Goal: Task Accomplishment & Management: Manage account settings

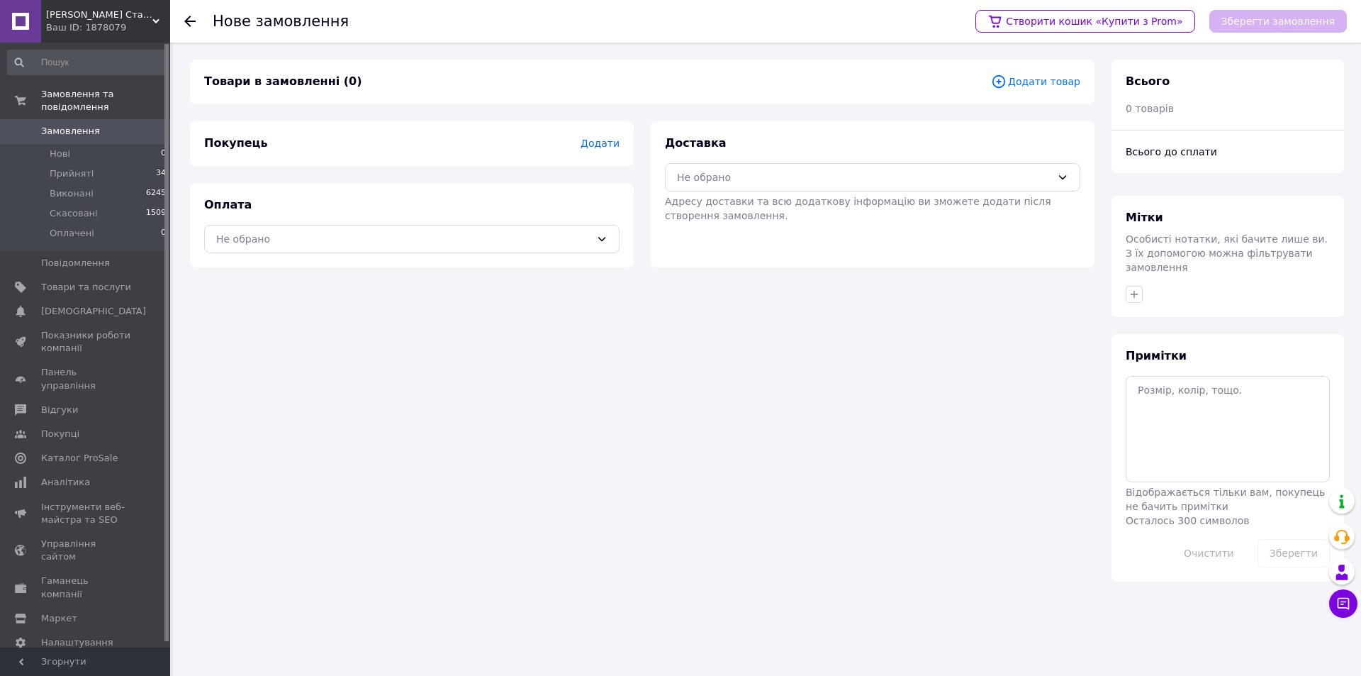
click at [1030, 86] on span "Додати товар" at bounding box center [1035, 82] width 89 height 16
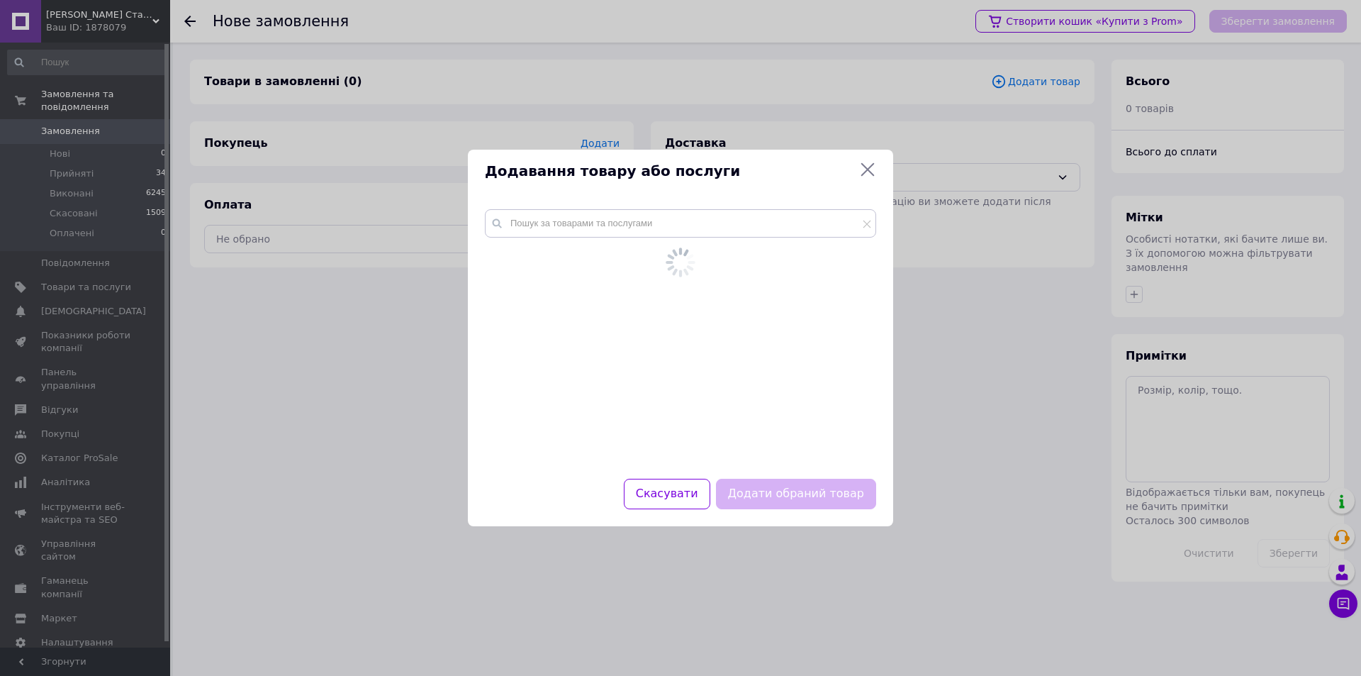
click at [659, 240] on div at bounding box center [680, 320] width 391 height 223
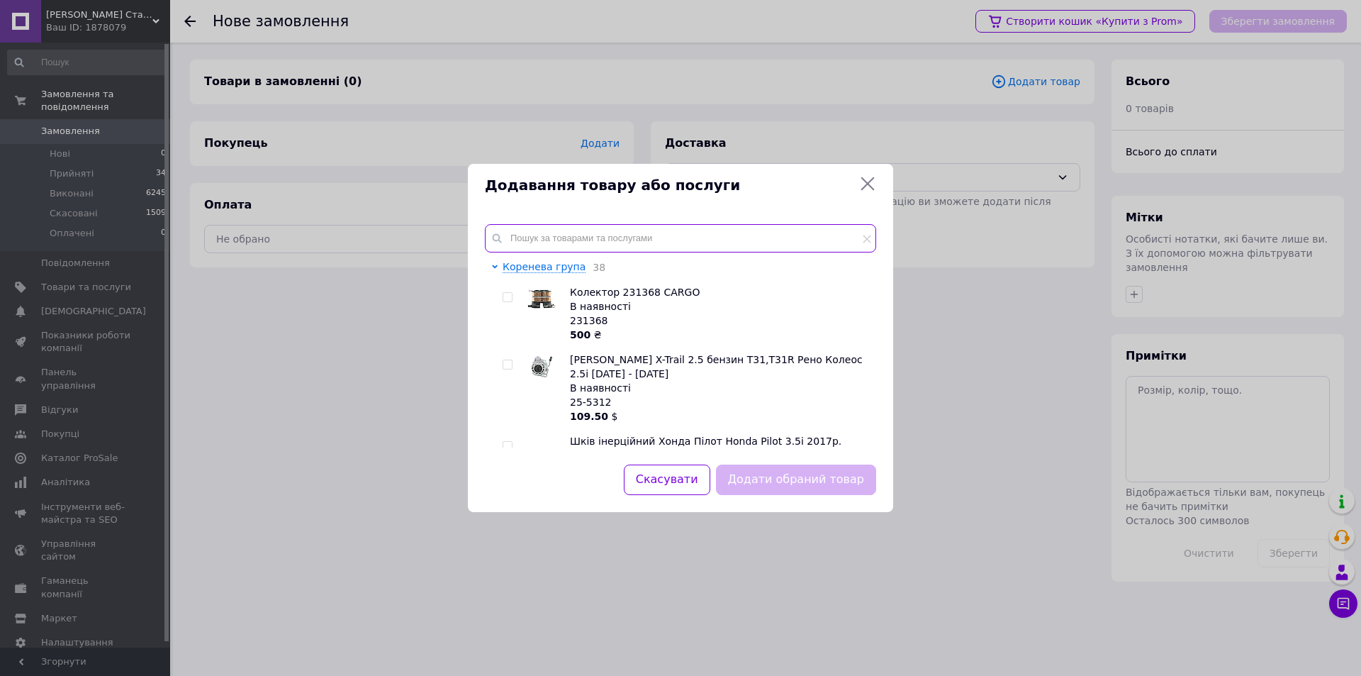
click at [659, 240] on input "text" at bounding box center [680, 238] width 391 height 28
paste input "234815"
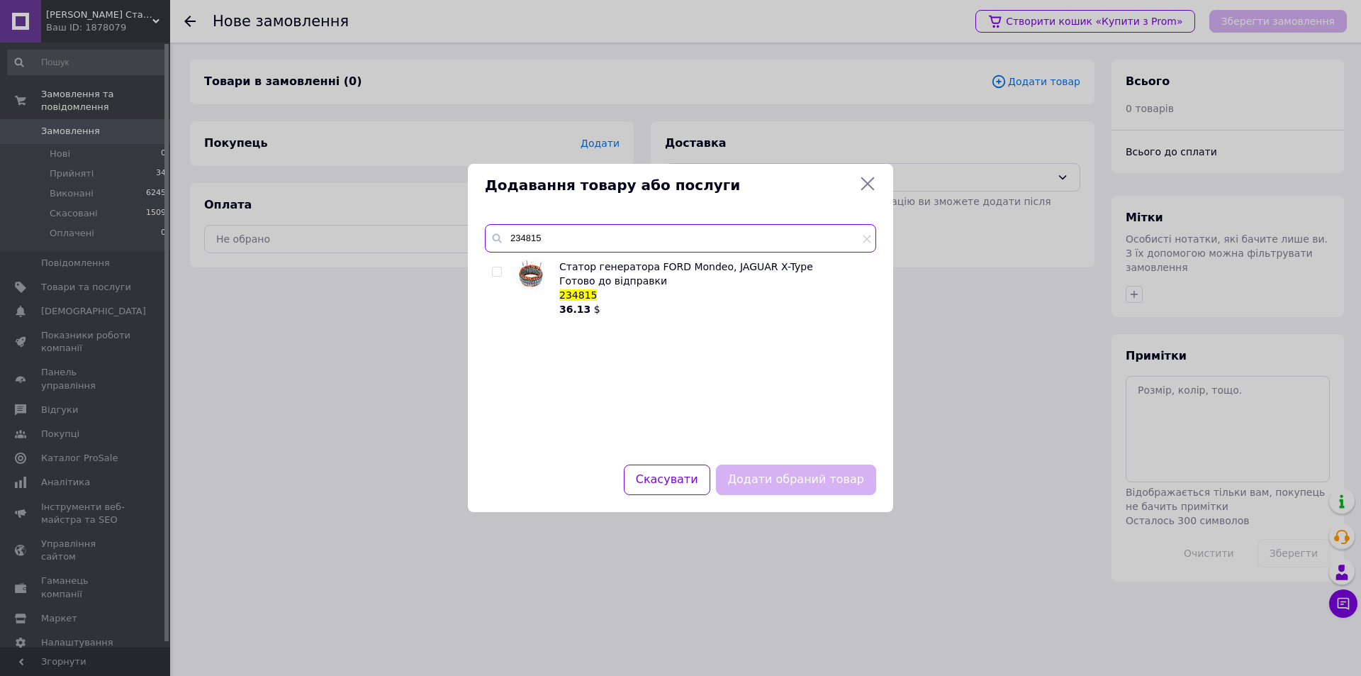
type input "234815"
click at [491, 273] on div "Статор генератора FORD Mondeo, JAGUAR X-Type Готово до відправки 234815 36.13 $" at bounding box center [680, 353] width 391 height 188
click at [500, 271] on input "checkbox" at bounding box center [496, 271] width 9 height 9
checkbox input "true"
click at [780, 484] on button "Додати обраний товар" at bounding box center [796, 479] width 160 height 30
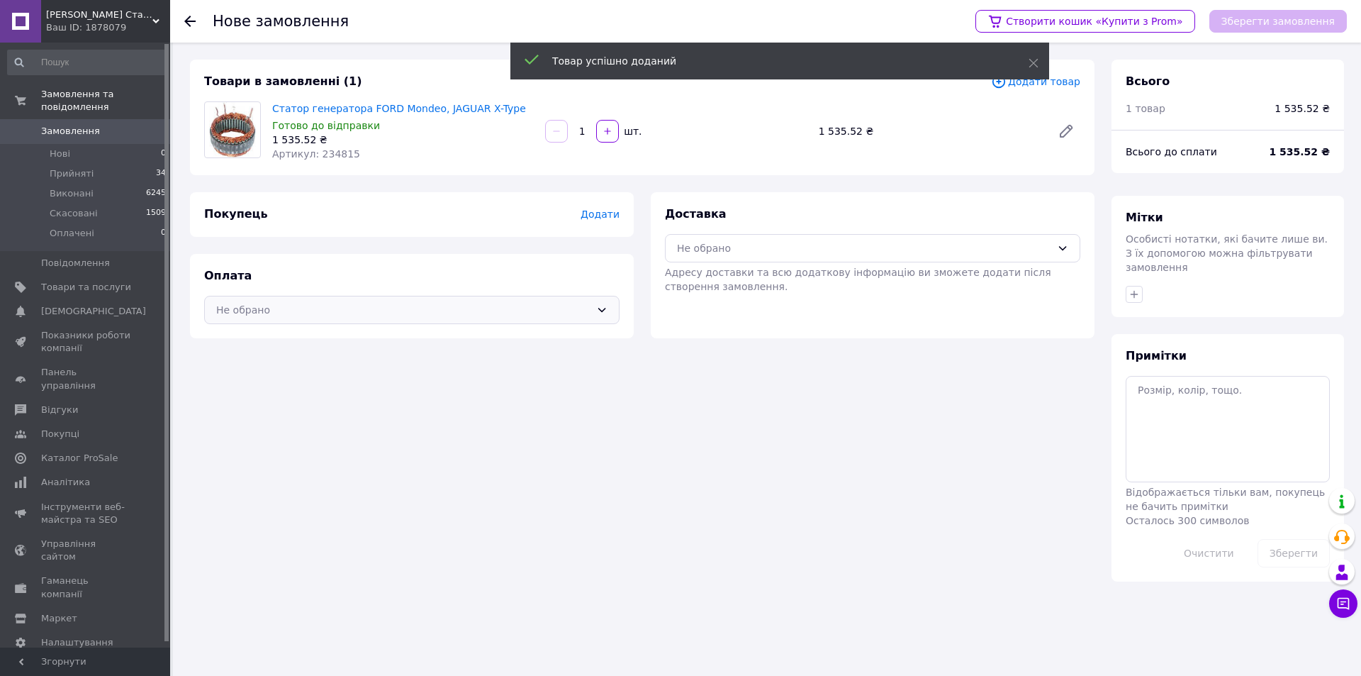
click at [318, 315] on div "Не обрано" at bounding box center [403, 310] width 374 height 16
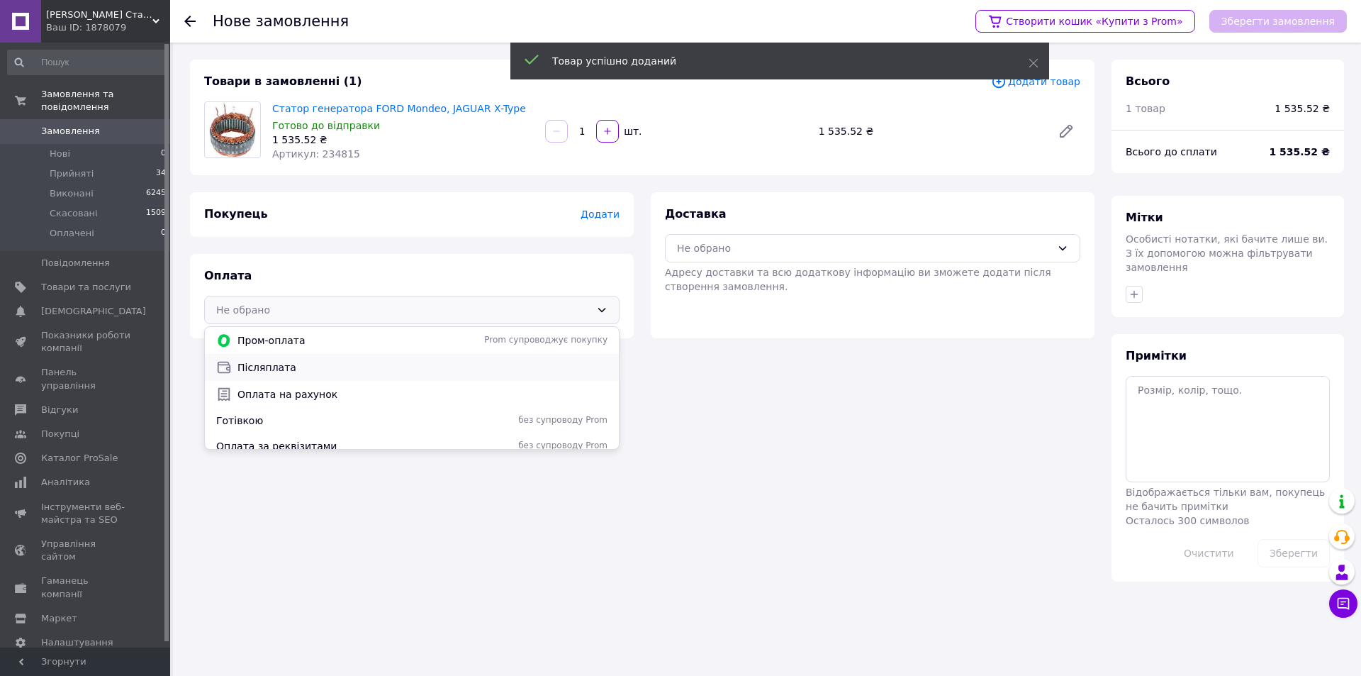
click at [298, 367] on span "Післяплата" at bounding box center [422, 367] width 370 height 14
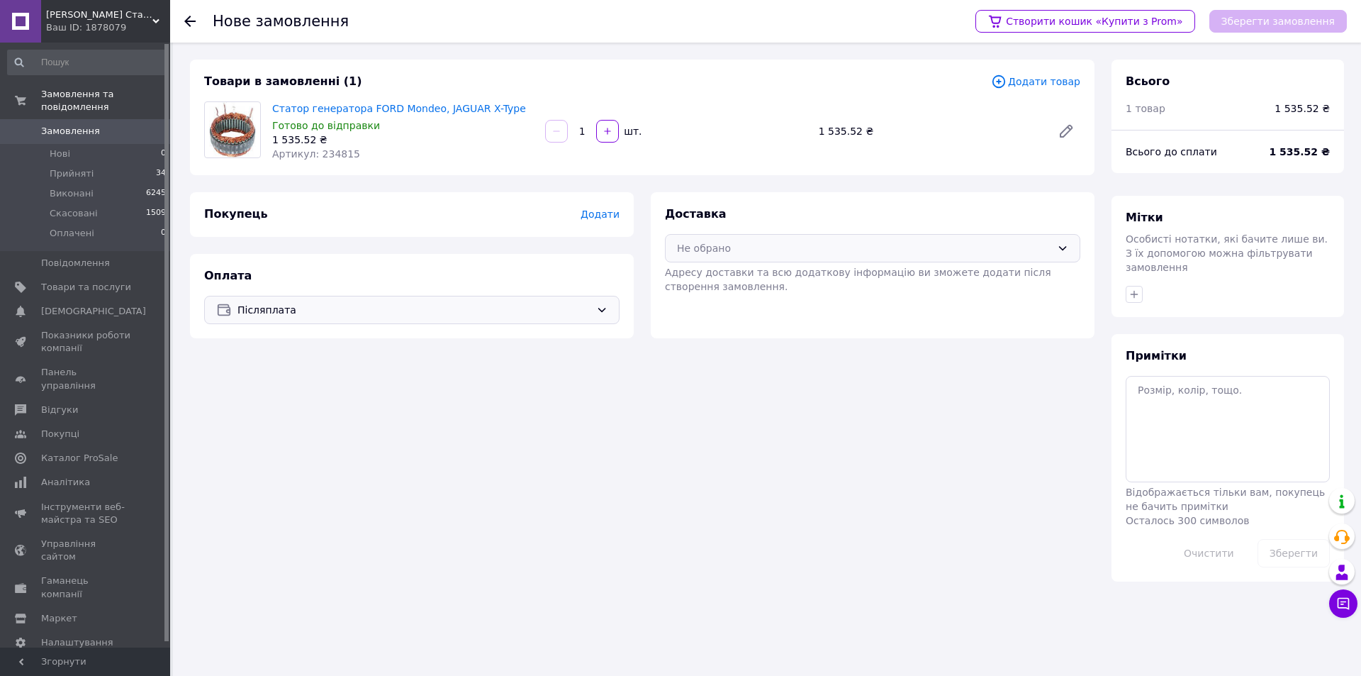
click at [737, 257] on div "Не обрано" at bounding box center [872, 248] width 415 height 28
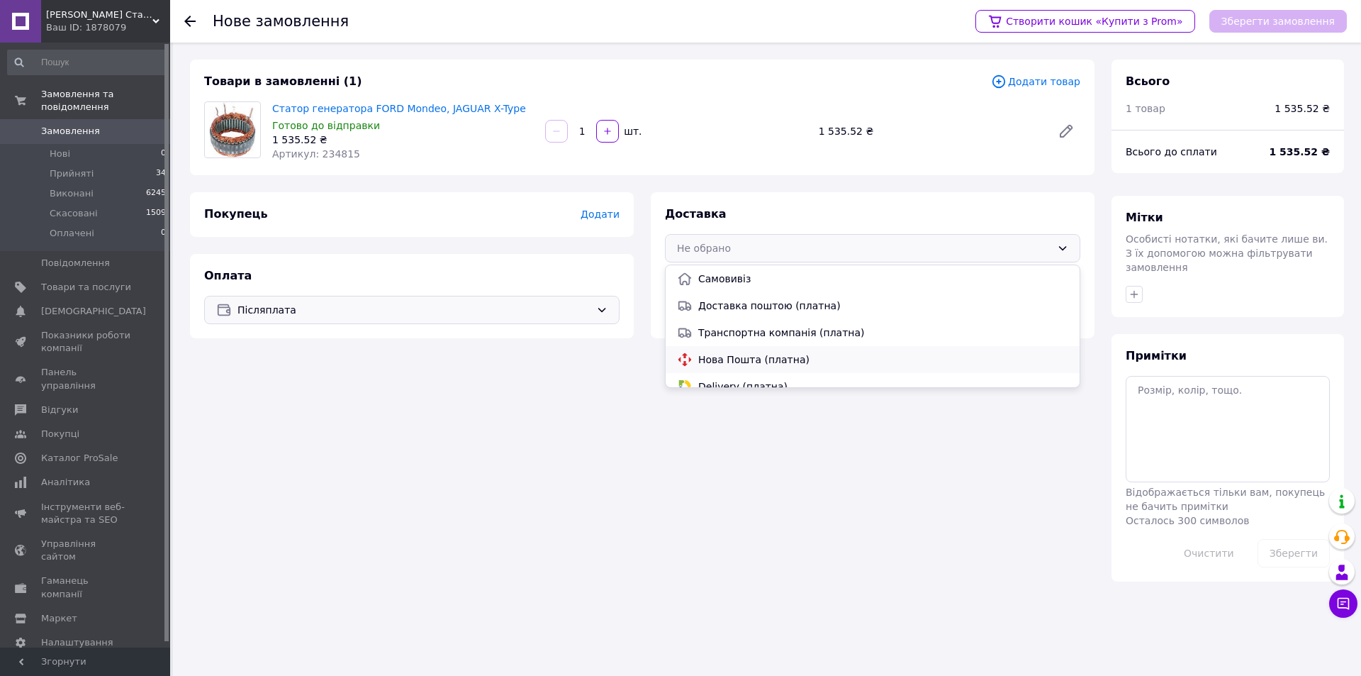
click at [717, 354] on span "Нова Пошта (платна)" at bounding box center [883, 359] width 370 height 14
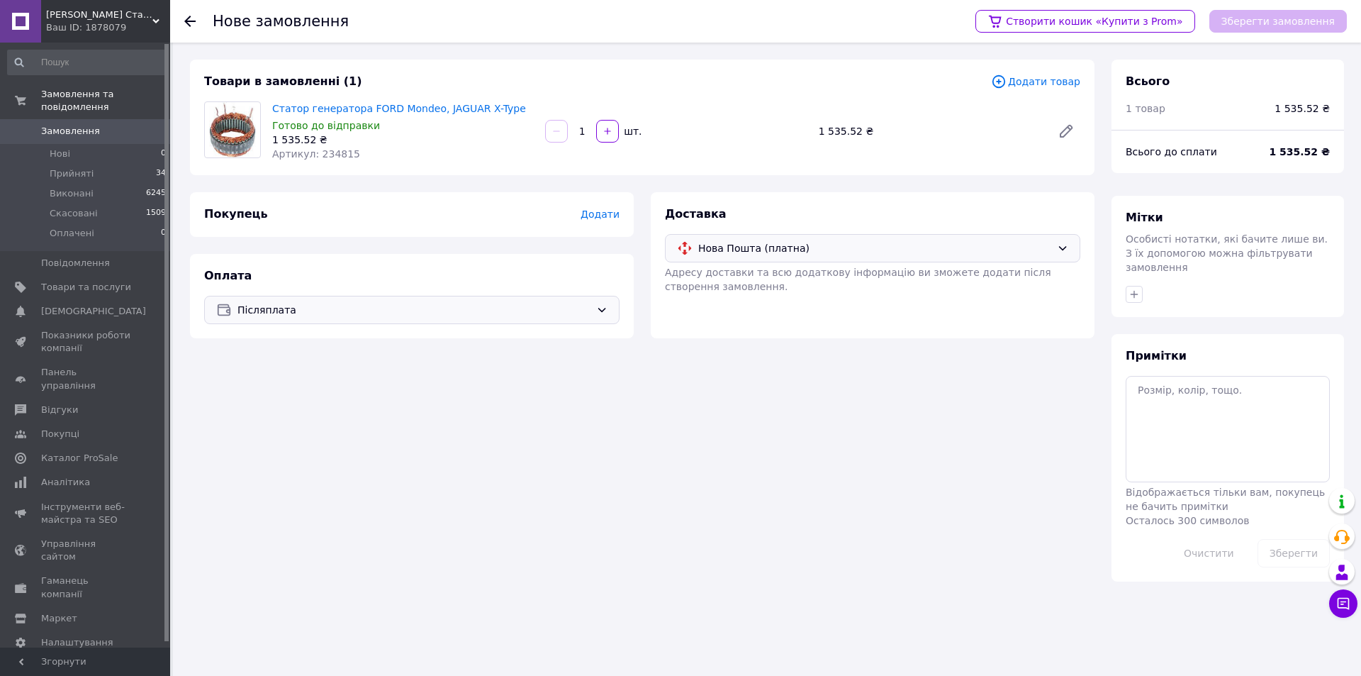
click at [594, 211] on span "Додати" at bounding box center [600, 213] width 39 height 11
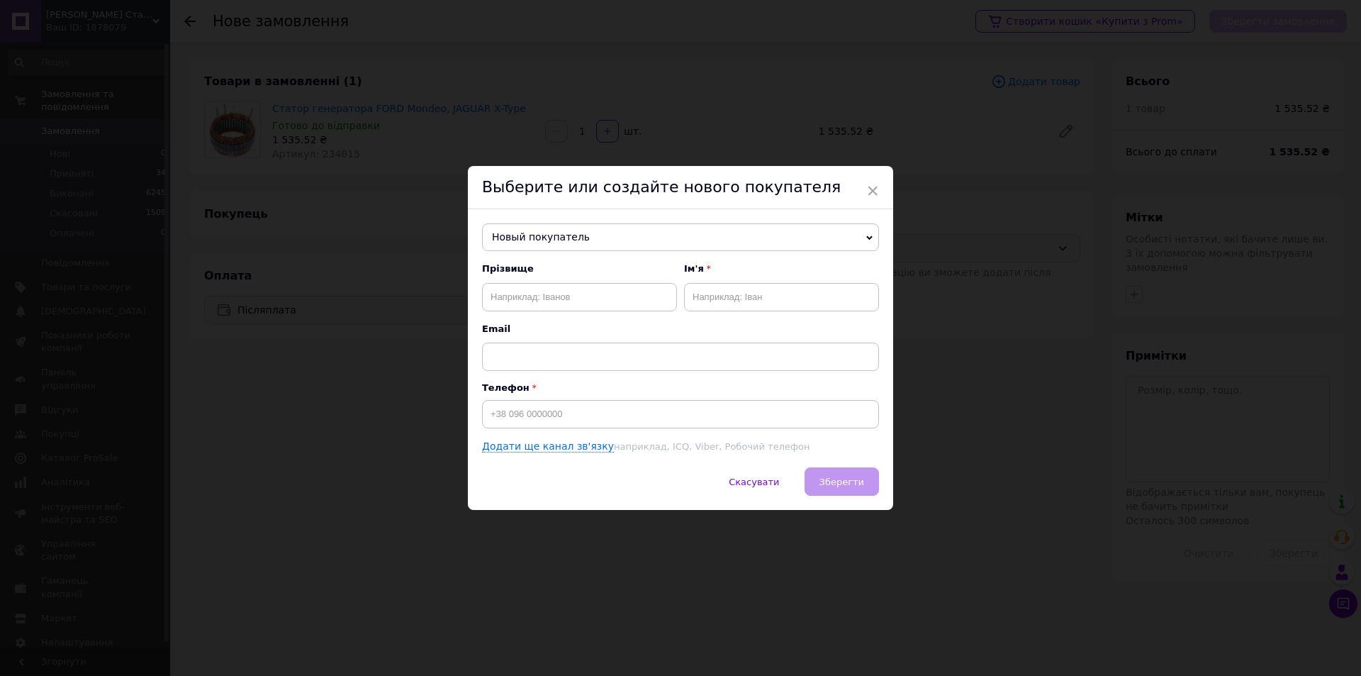
click at [243, 383] on div "× Выберите или создайте нового покупателя Новый покупатель [PERSON_NAME] [PHONE…" at bounding box center [680, 338] width 1361 height 676
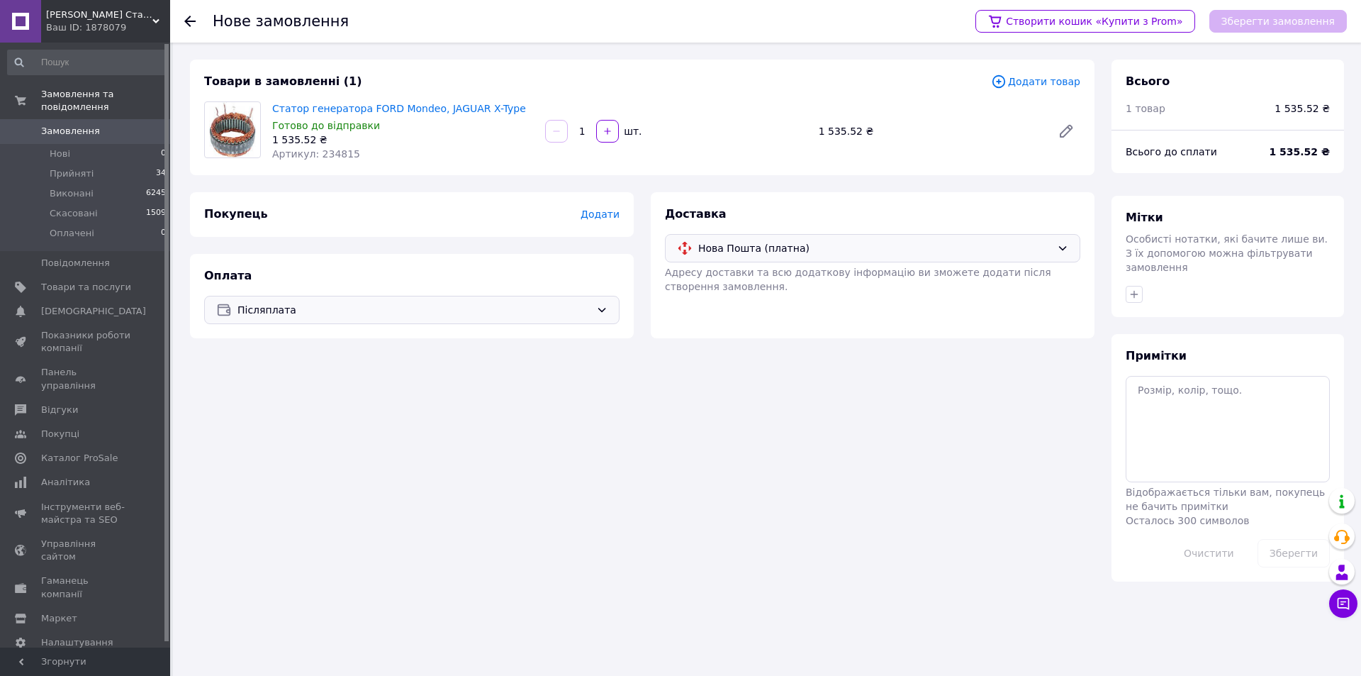
click at [604, 209] on span "Додати" at bounding box center [600, 213] width 39 height 11
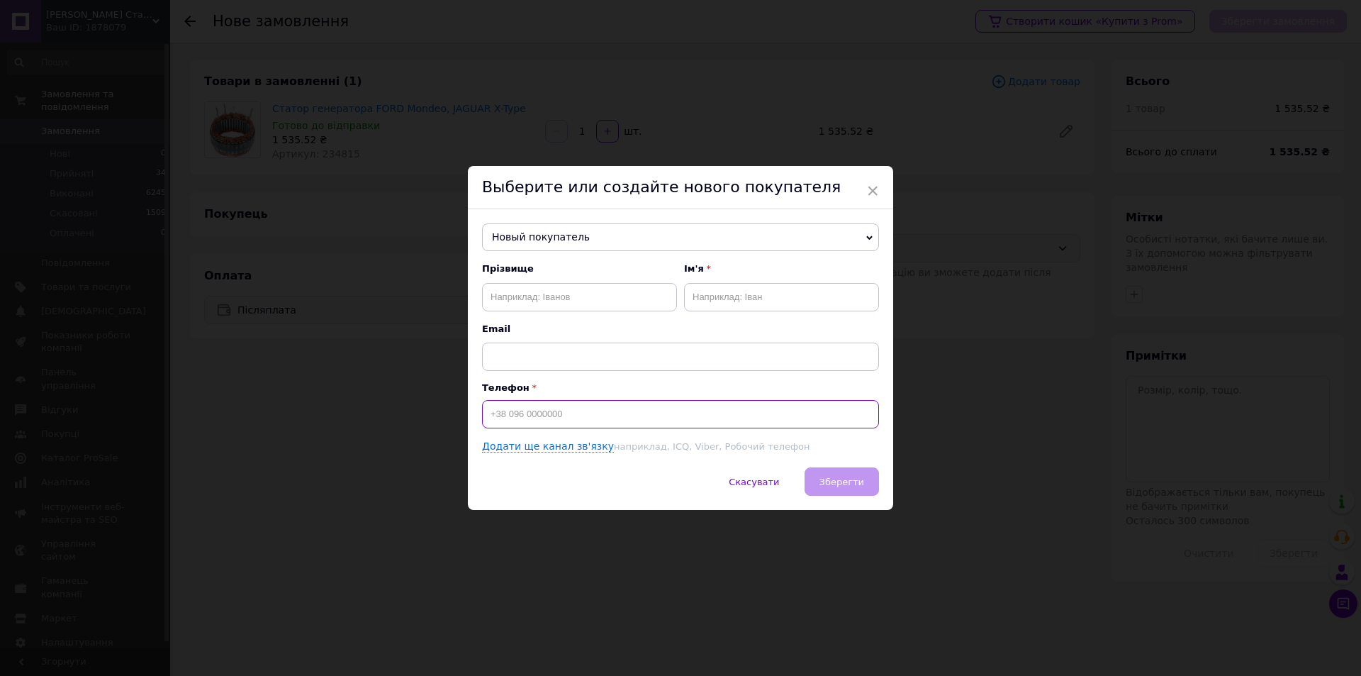
click at [523, 411] on input at bounding box center [680, 414] width 397 height 28
paste input "[PHONE_NUMBER]"
type input "[PHONE_NUMBER]"
click at [241, 449] on div "× Выберите или создайте нового покупателя Новый покупатель [PERSON_NAME] [PHONE…" at bounding box center [680, 338] width 1361 height 676
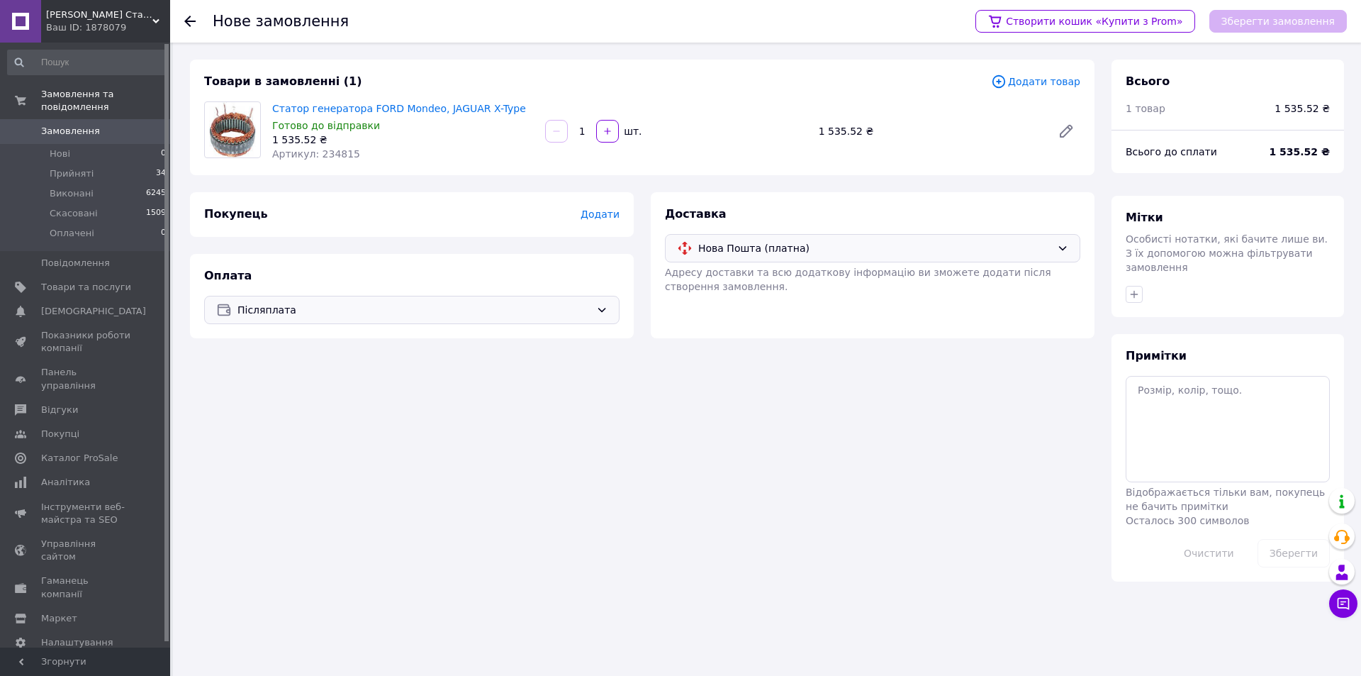
click at [599, 209] on span "Додати" at bounding box center [600, 213] width 39 height 11
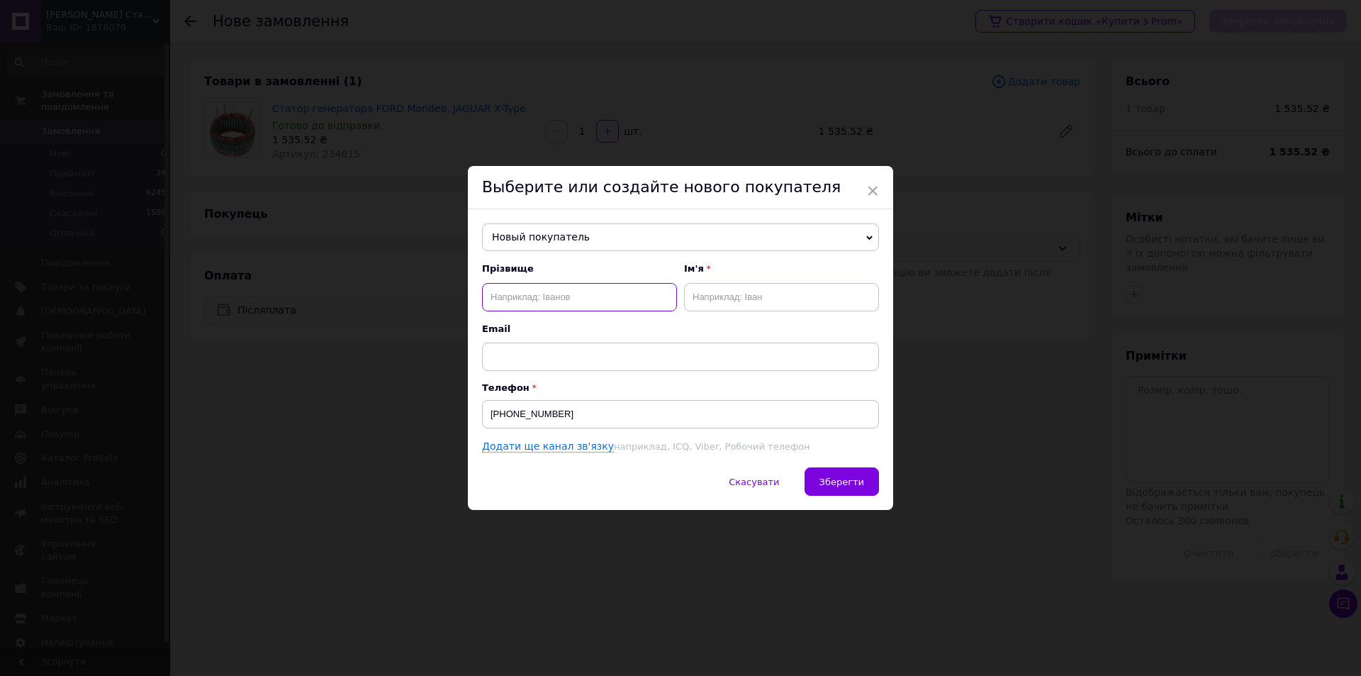
click at [522, 303] on input "text" at bounding box center [579, 297] width 195 height 28
paste input "[PERSON_NAME]"
type input "[PERSON_NAME]"
click at [739, 294] on input "text" at bounding box center [781, 297] width 195 height 28
paste input "Шохрат"
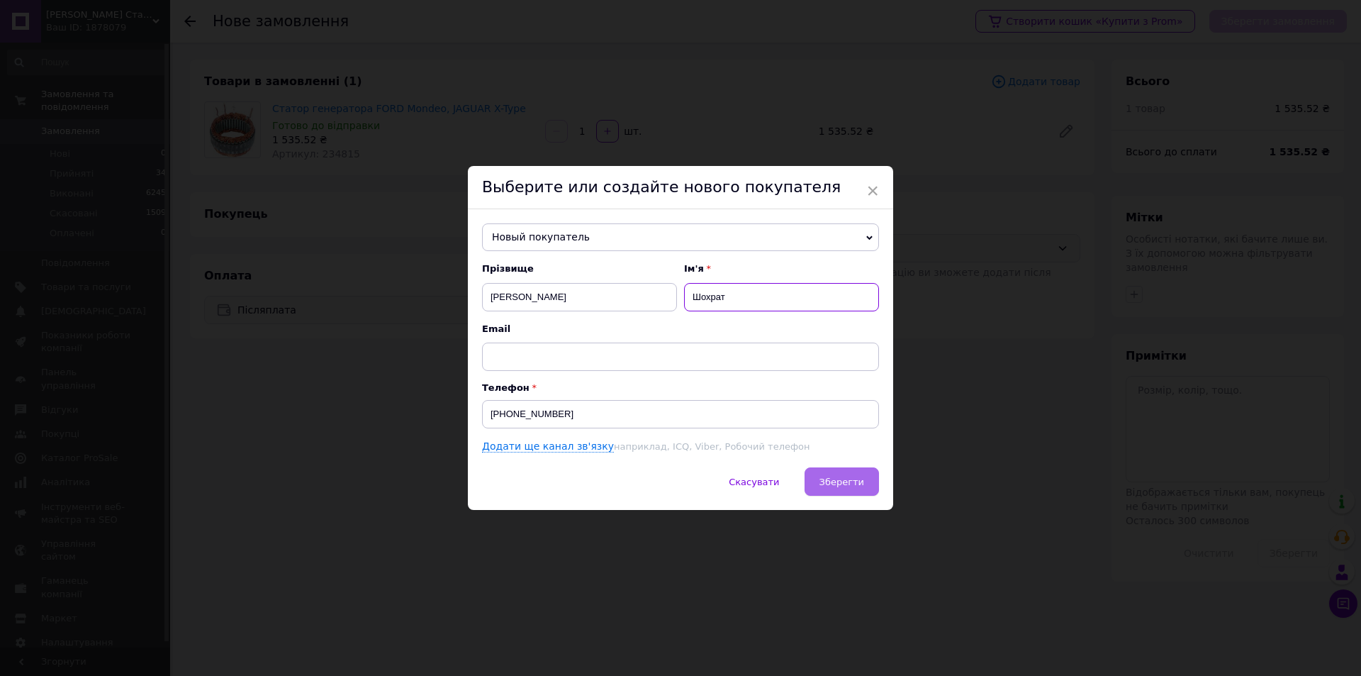
type input "Шохрат"
click at [835, 469] on button "Зберегти" at bounding box center [842, 481] width 74 height 28
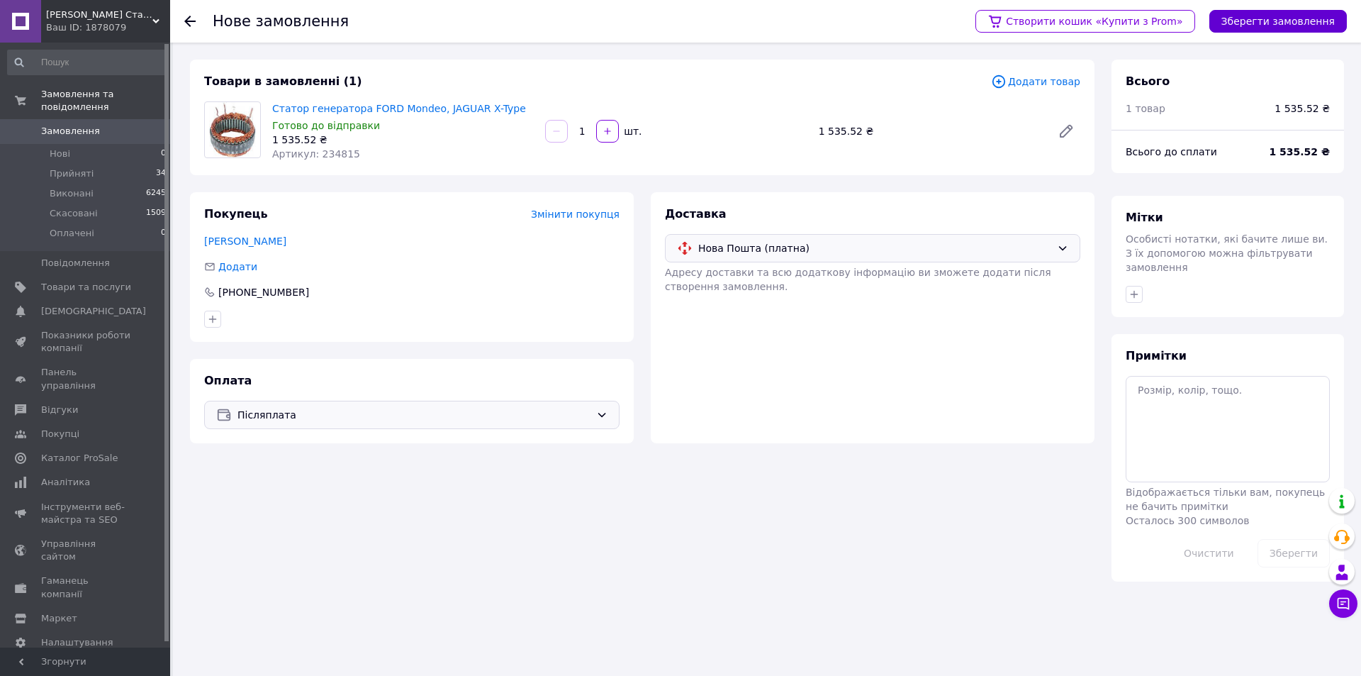
click at [1248, 15] on button "Зберегти замовлення" at bounding box center [1278, 21] width 138 height 23
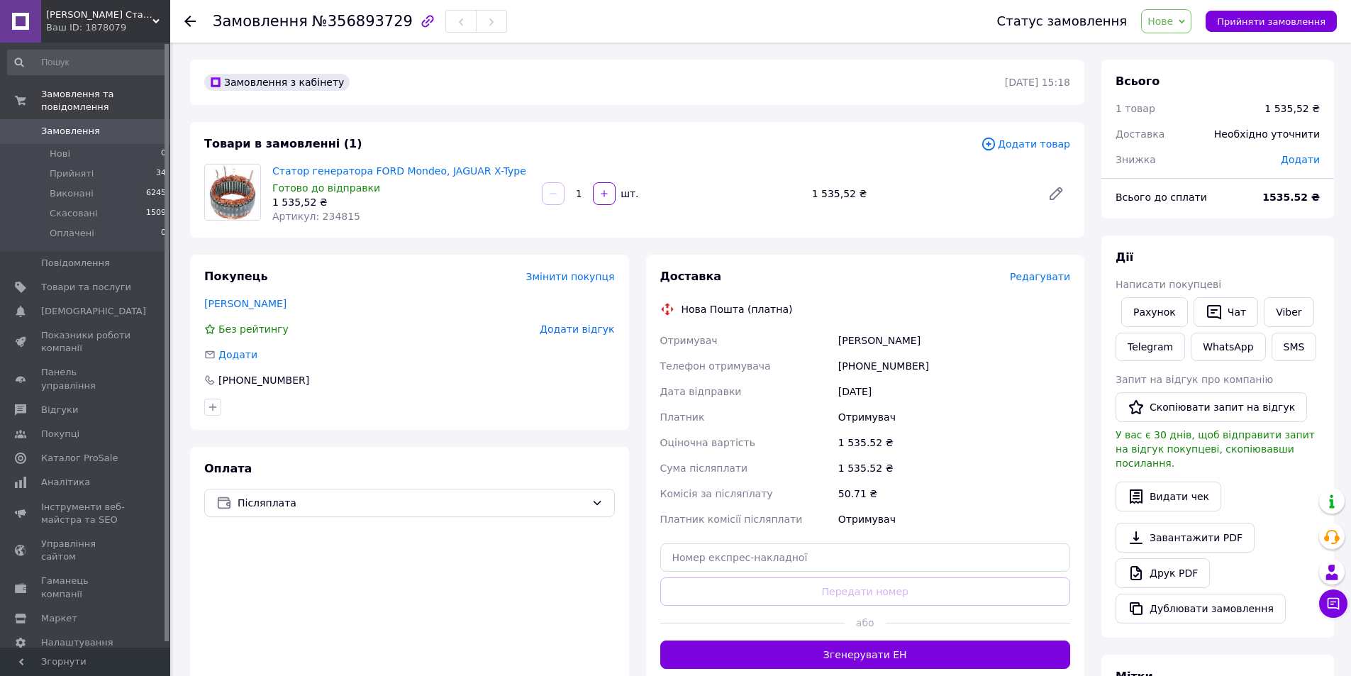
click at [1041, 284] on div "Редагувати" at bounding box center [1040, 276] width 60 height 14
click at [1039, 277] on span "Редагувати" at bounding box center [1040, 276] width 60 height 11
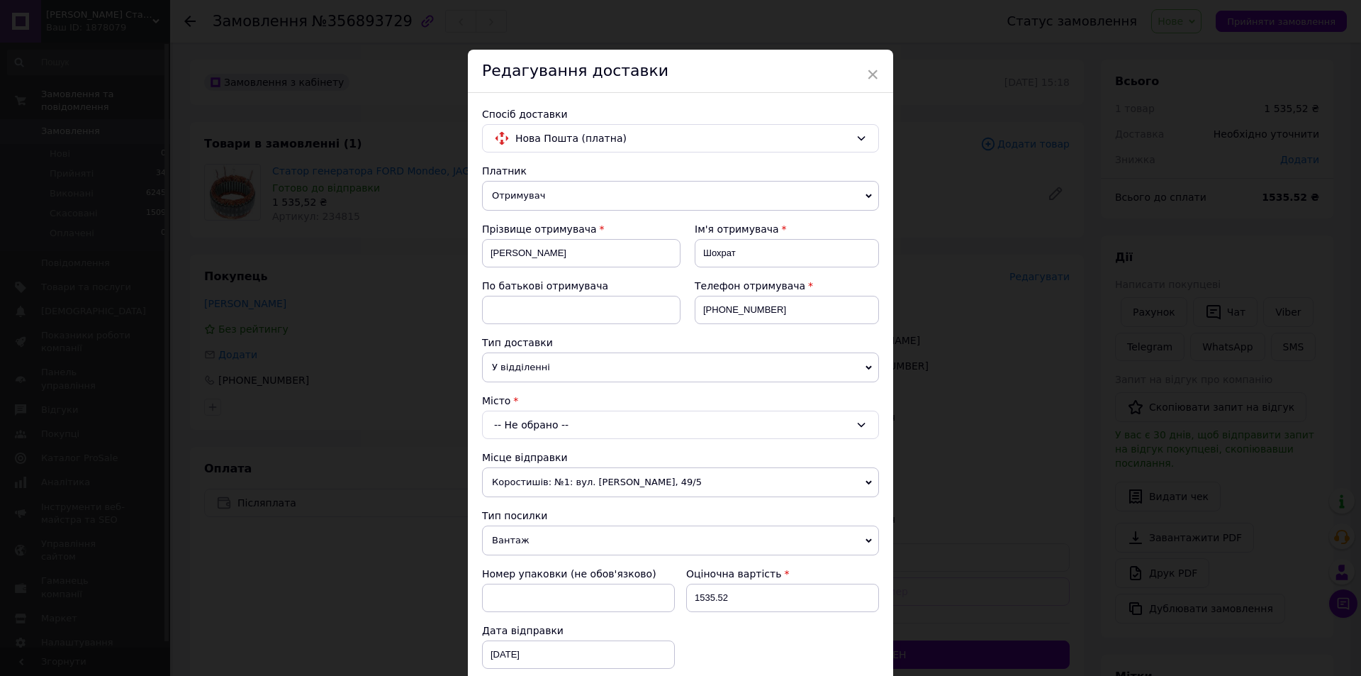
click at [555, 426] on div "-- Не обрано --" at bounding box center [680, 424] width 397 height 28
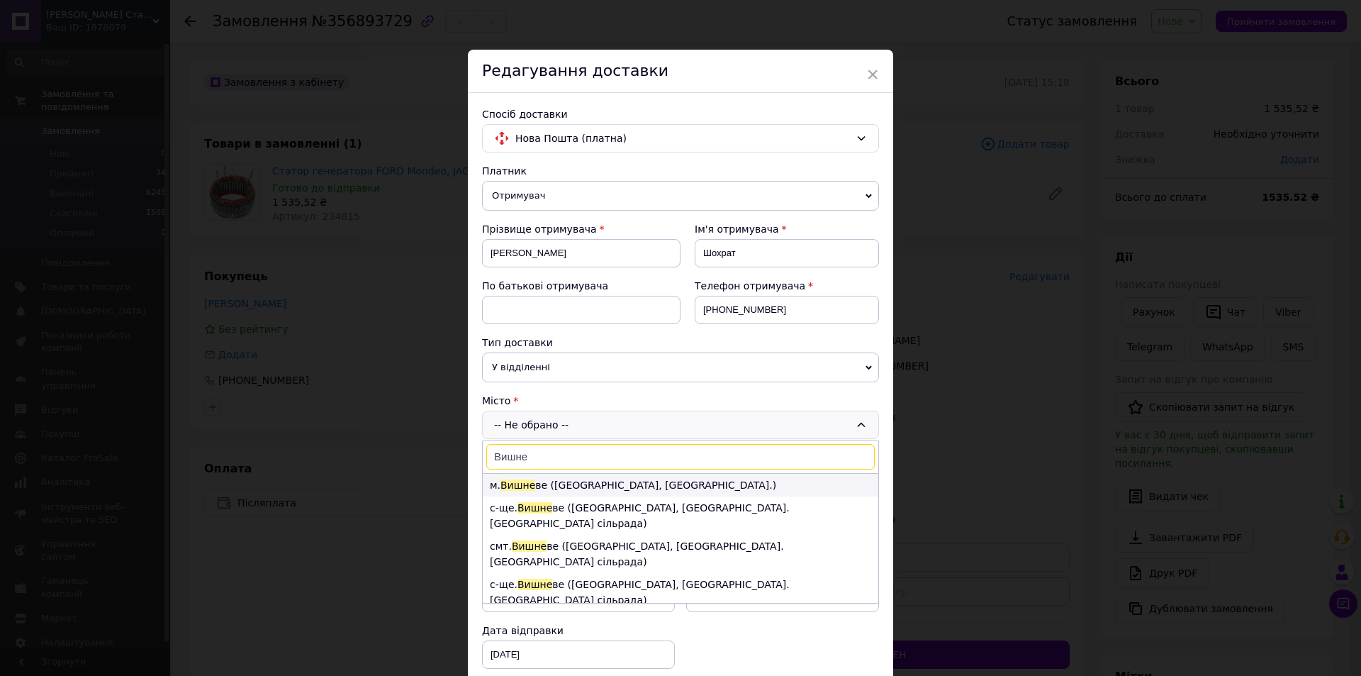
type input "Вишне"
click at [583, 482] on li "м. [GEOGRAPHIC_DATA] ве ([GEOGRAPHIC_DATA], [GEOGRAPHIC_DATA].)" at bounding box center [681, 485] width 396 height 23
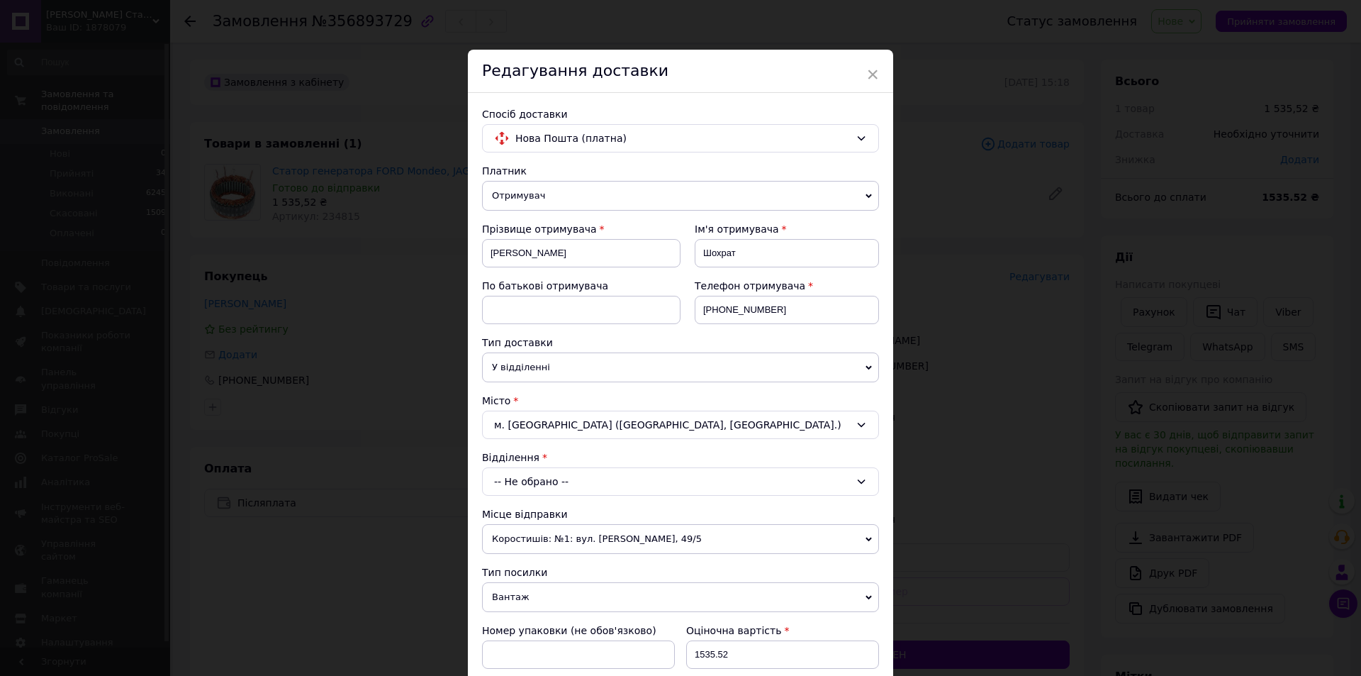
click at [578, 479] on div "-- Не обрано --" at bounding box center [680, 481] width 397 height 28
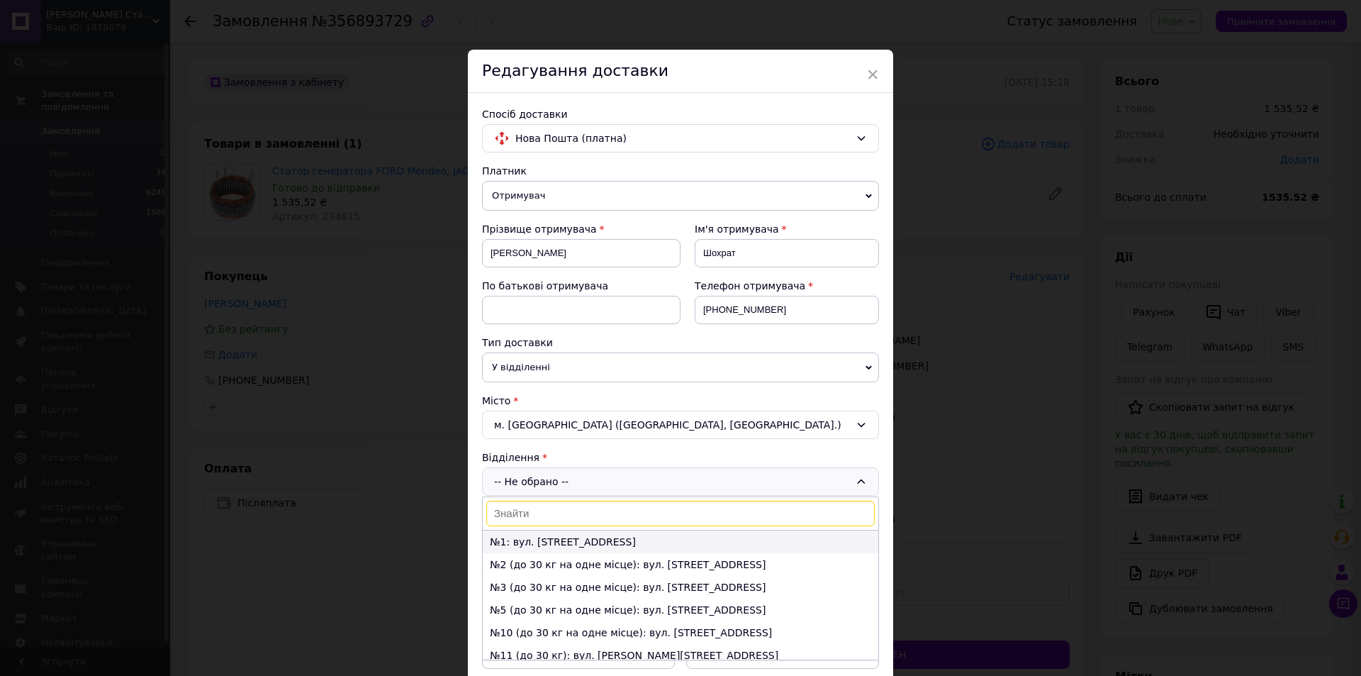
click at [554, 538] on li "№1: вул. [STREET_ADDRESS]" at bounding box center [681, 541] width 396 height 23
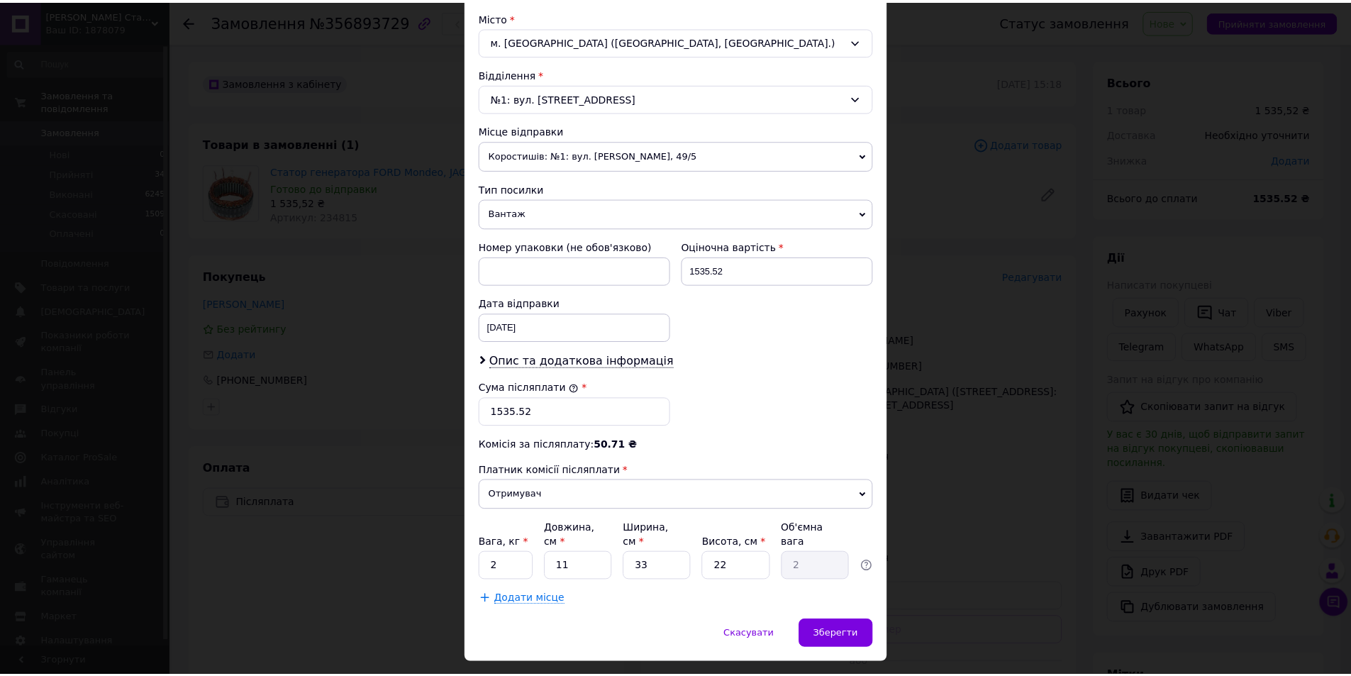
scroll to position [406, 0]
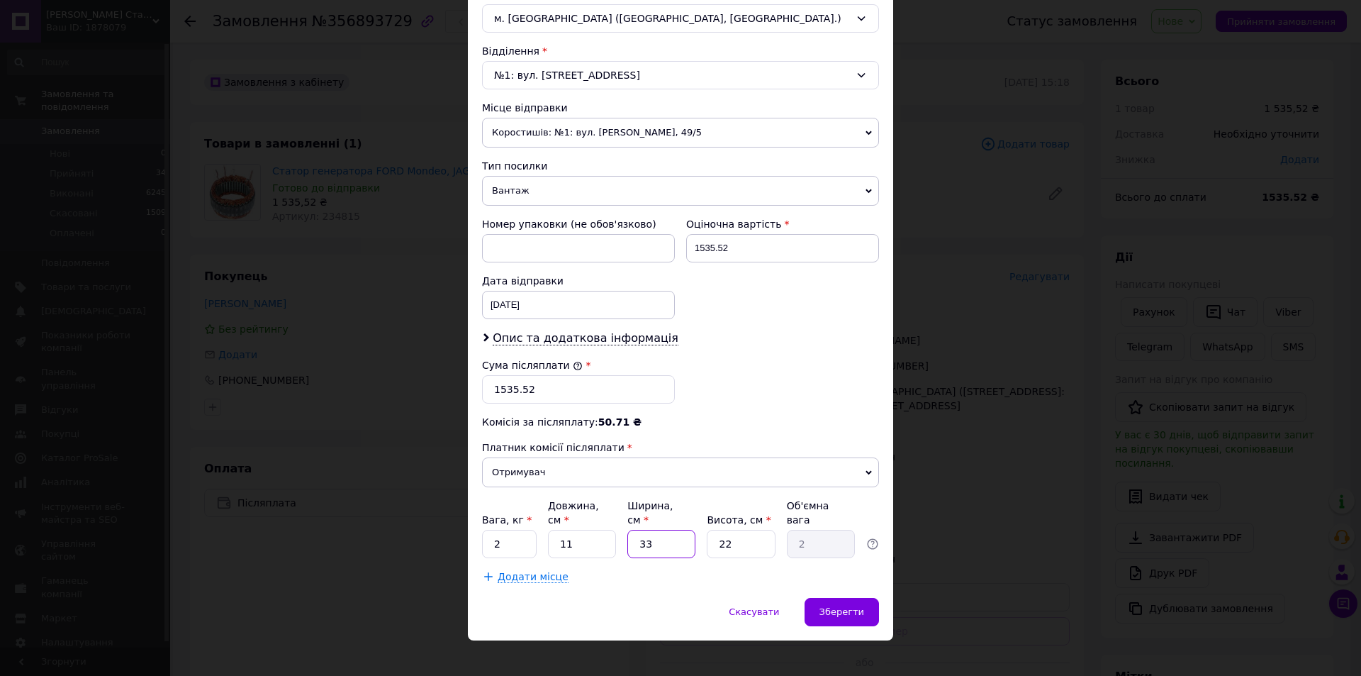
click at [661, 532] on input "33" at bounding box center [661, 544] width 68 height 28
type input "3"
type input "0.18"
type input "0"
type input "0.1"
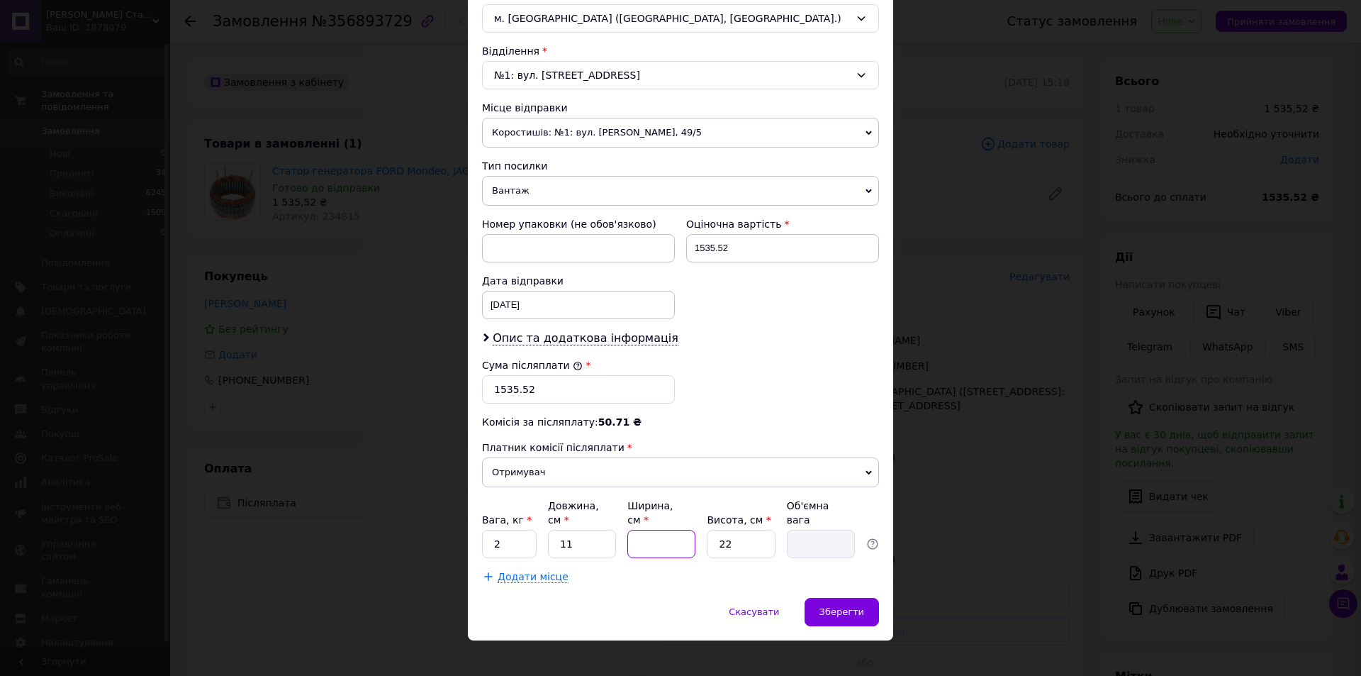
type input "1"
type input "0.1"
type input "15"
type input "0.91"
type input "15"
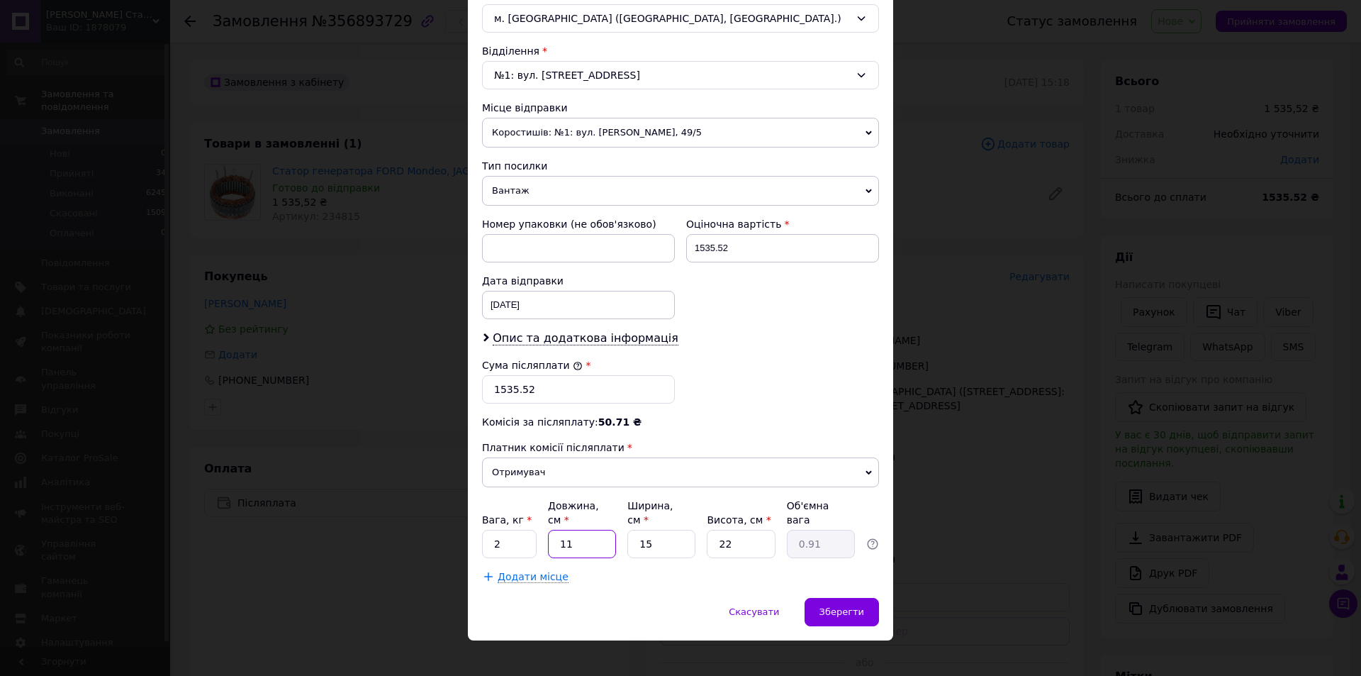
click at [591, 531] on input "11" at bounding box center [582, 544] width 68 height 28
type input "1"
type input "0.1"
type input "15"
type input "1.24"
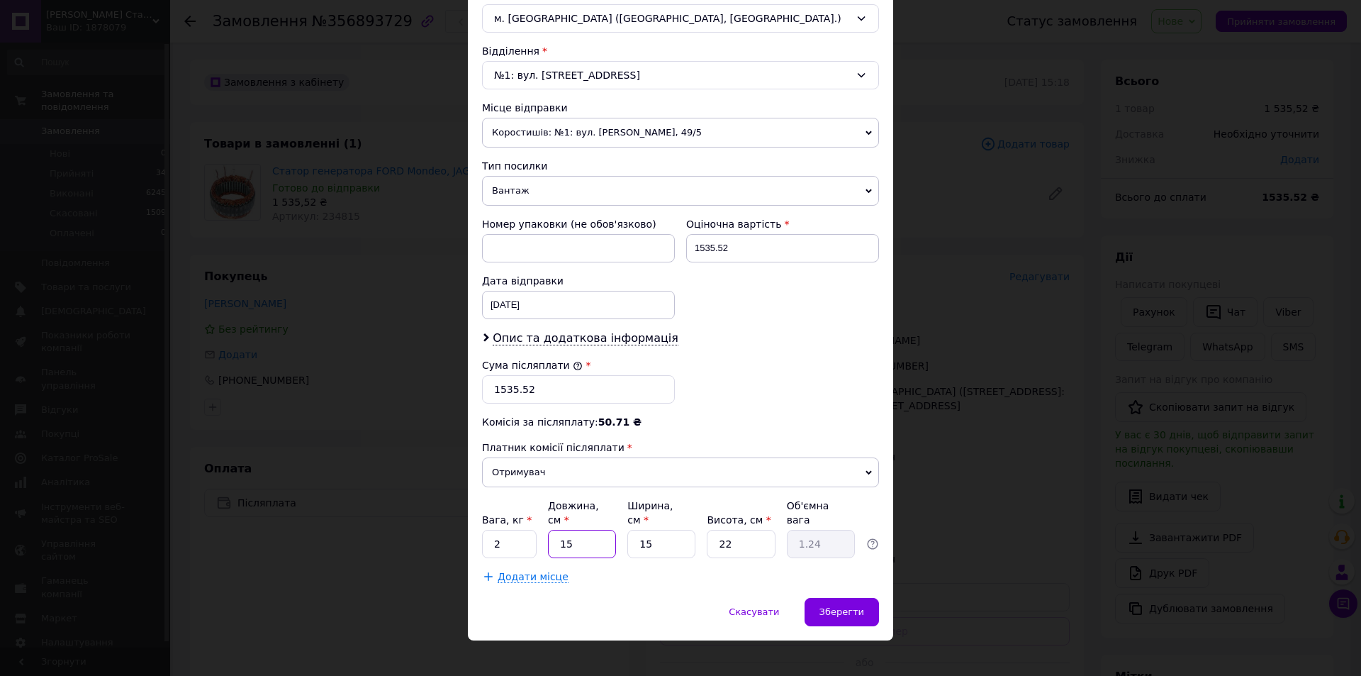
type input "15"
click at [731, 530] on input "22" at bounding box center [741, 544] width 68 height 28
type input "2"
type input "0.11"
type input "1"
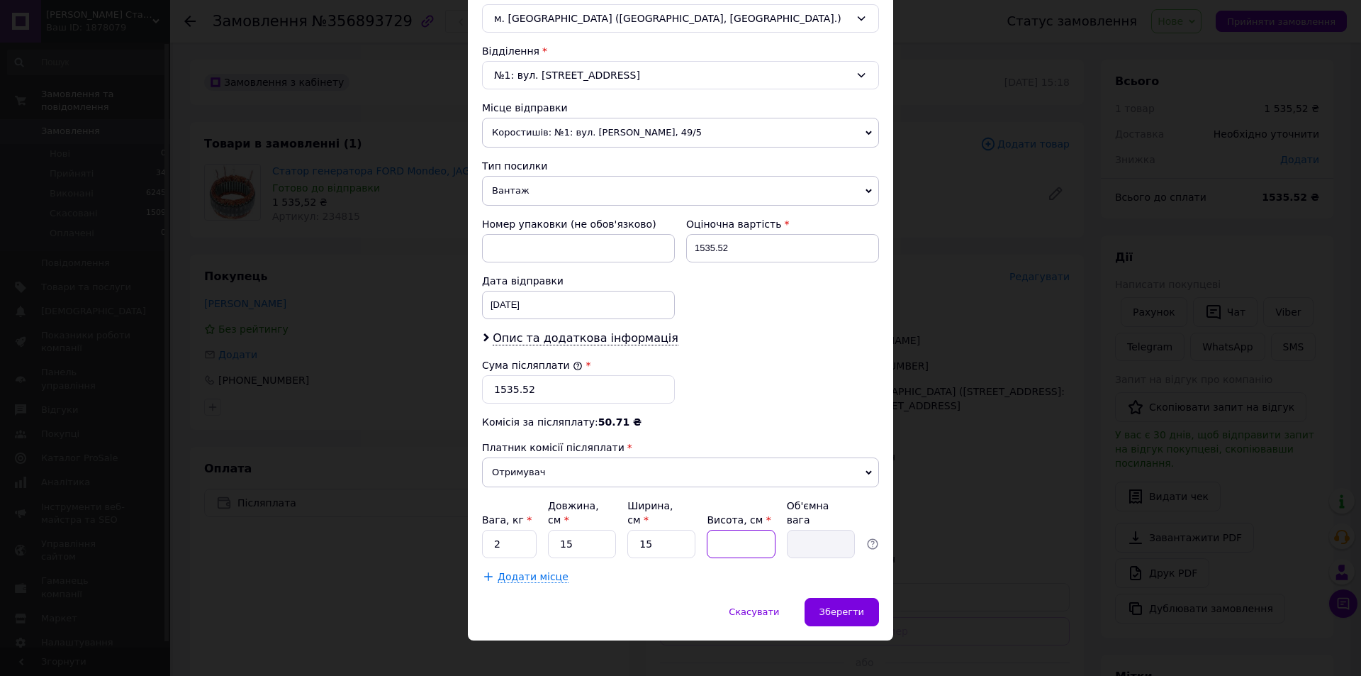
type input "0.1"
type input "10"
type input "0.56"
type input "10"
click at [852, 606] on span "Зберегти" at bounding box center [842, 611] width 45 height 11
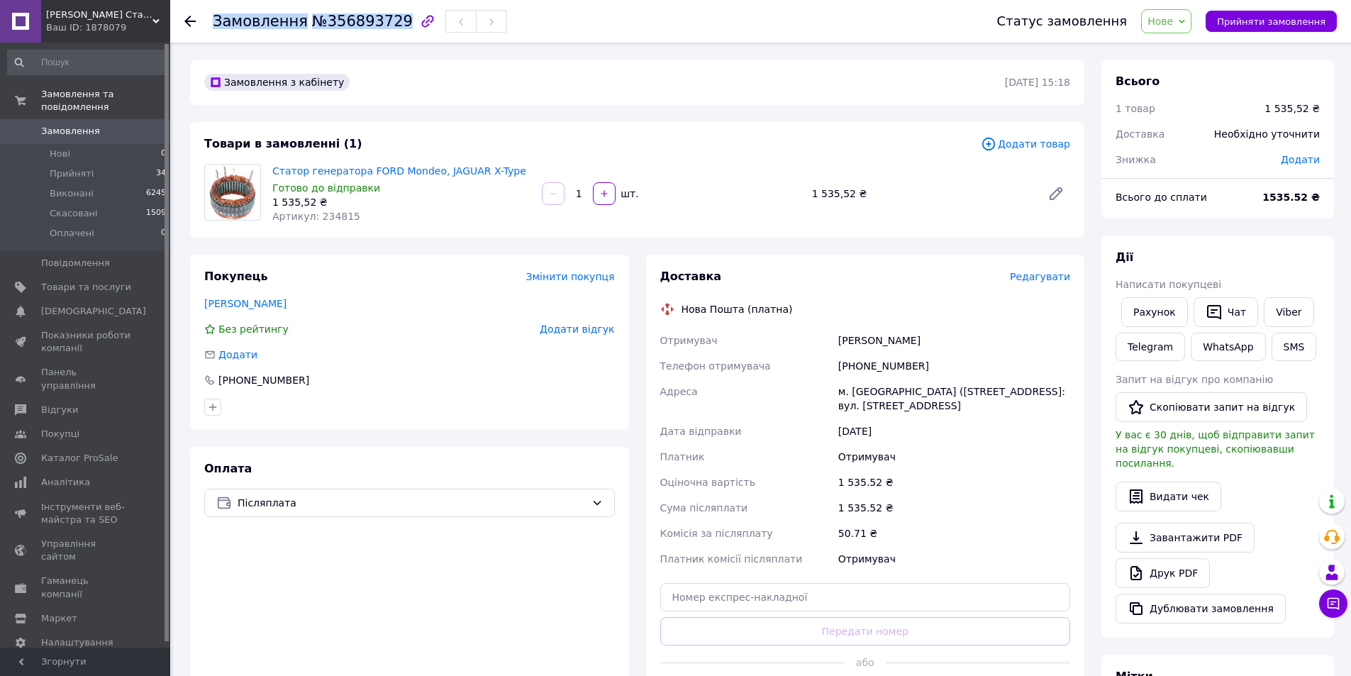
drag, startPoint x: 209, startPoint y: 28, endPoint x: 386, endPoint y: 19, distance: 176.8
click at [386, 19] on div "Замовлення №356893729 Статус замовлення Нове Прийнято Виконано Скасовано Оплаче…" at bounding box center [760, 21] width 1152 height 43
copy h1 "Замовлення №356893729"
drag, startPoint x: 361, startPoint y: 215, endPoint x: 315, endPoint y: 218, distance: 46.2
click at [315, 218] on div "Артикул: 234815" at bounding box center [401, 216] width 258 height 14
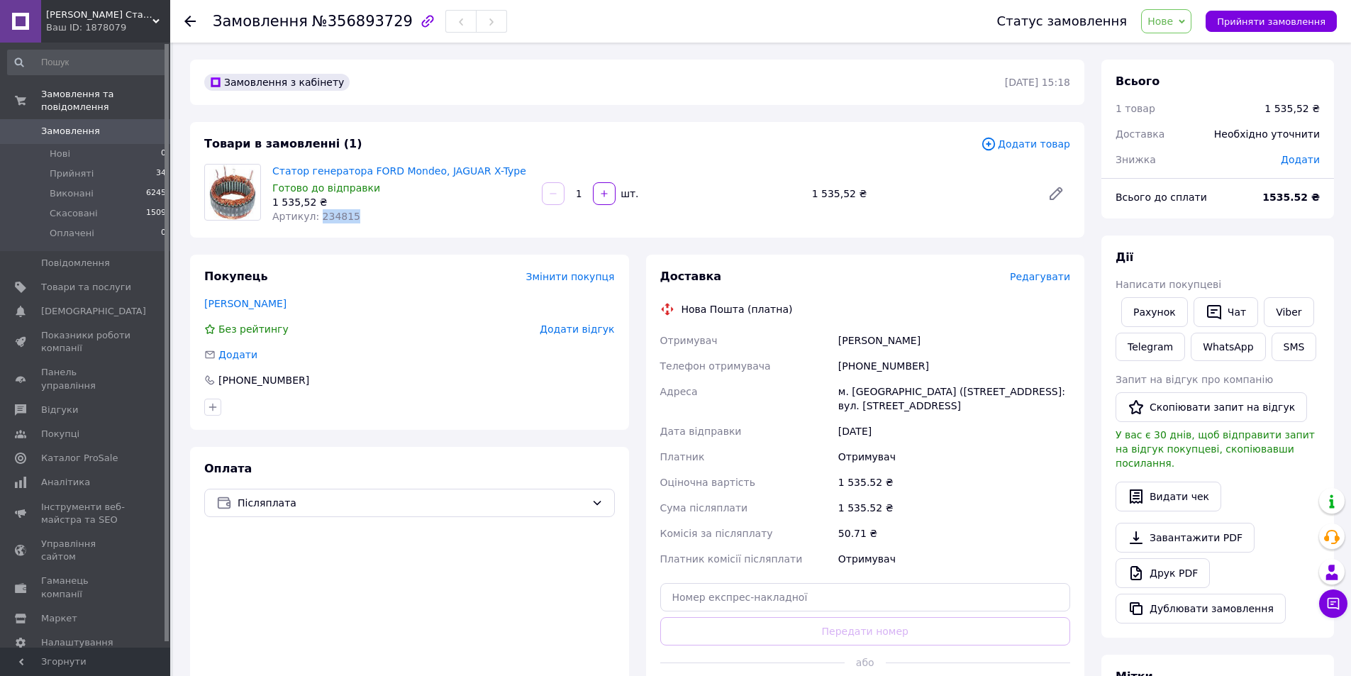
copy span "234815"
drag, startPoint x: 910, startPoint y: 366, endPoint x: 857, endPoint y: 364, distance: 52.5
click at [857, 364] on div "[PHONE_NUMBER]" at bounding box center [953, 366] width 237 height 26
copy div "0635129693"
drag, startPoint x: 832, startPoint y: 337, endPoint x: 999, endPoint y: 322, distance: 168.0
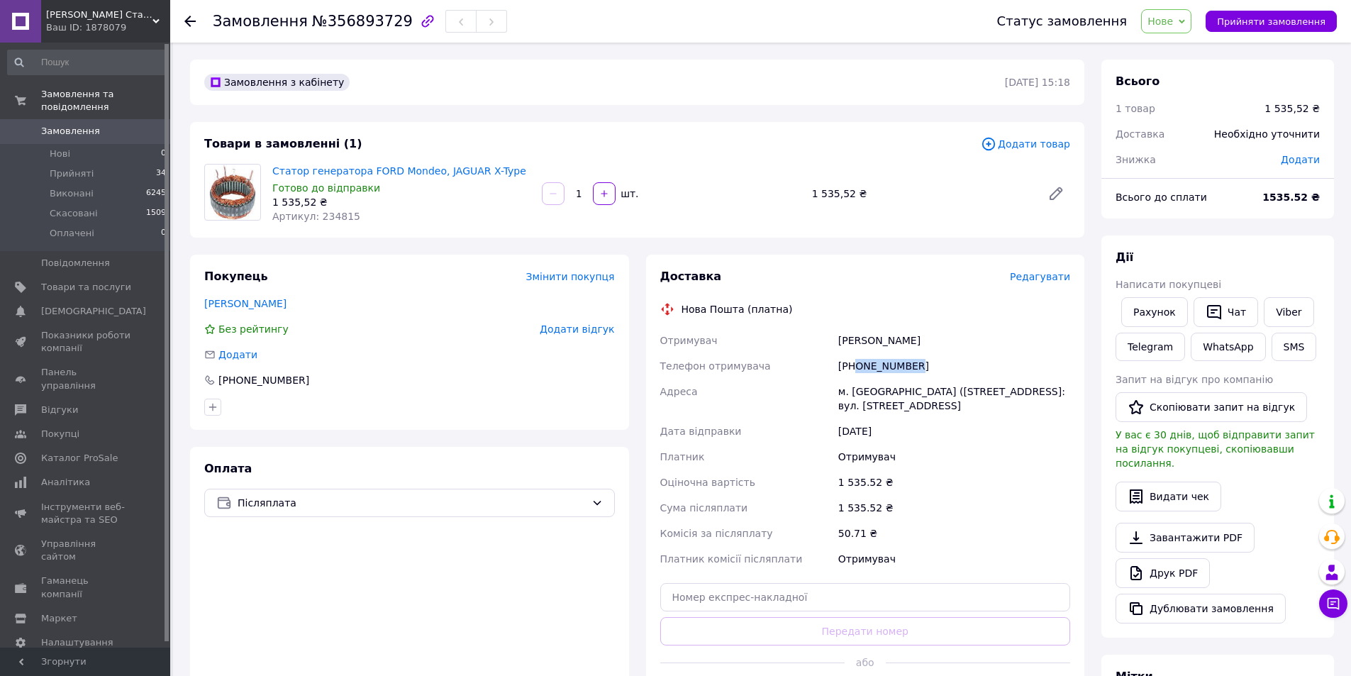
click at [997, 322] on div "Доставка Редагувати Нова Пошта (платна) Отримувач Худайбердиев Шохрат Телефон о…" at bounding box center [865, 489] width 410 height 440
copy div "Отримувач [PERSON_NAME] Шохрат"
drag, startPoint x: 888, startPoint y: 392, endPoint x: 851, endPoint y: 393, distance: 36.9
click at [851, 393] on div "м. [GEOGRAPHIC_DATA] ([STREET_ADDRESS]: вул. [STREET_ADDRESS]" at bounding box center [953, 399] width 237 height 40
drag, startPoint x: 890, startPoint y: 390, endPoint x: 850, endPoint y: 391, distance: 39.7
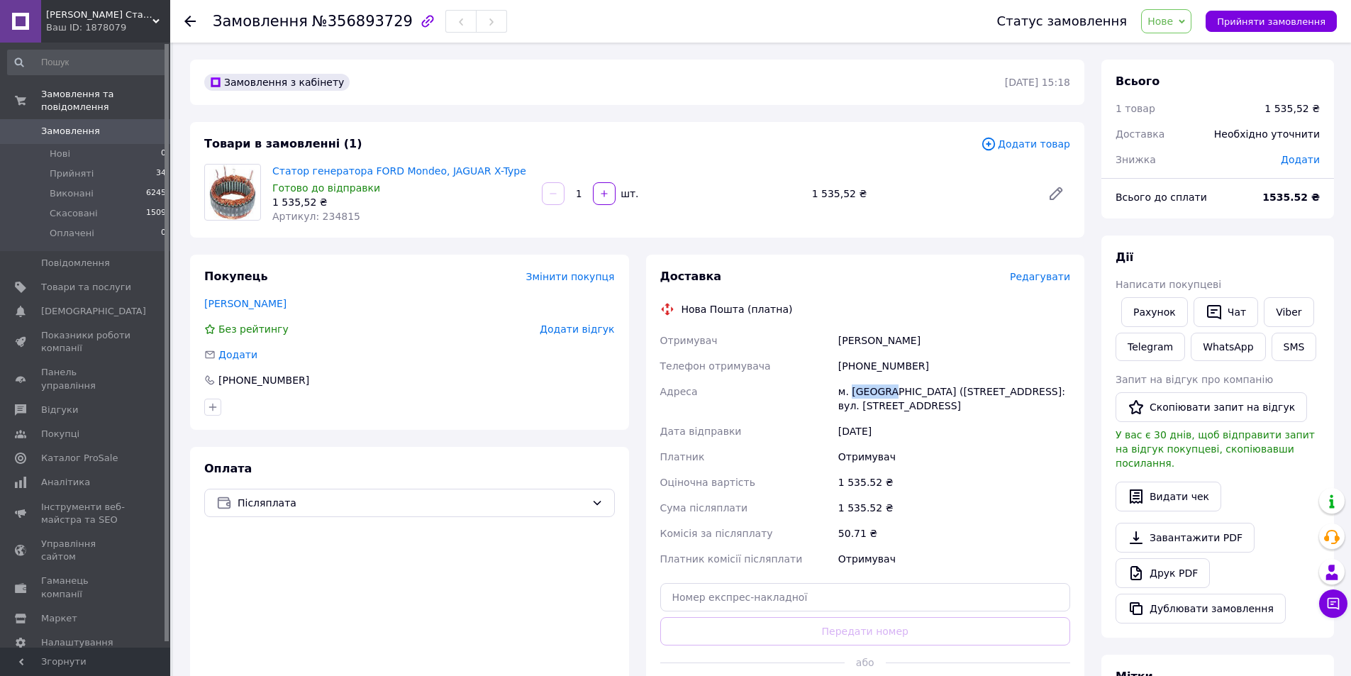
click at [850, 391] on div "м. [GEOGRAPHIC_DATA] ([STREET_ADDRESS]: вул. [STREET_ADDRESS]" at bounding box center [953, 399] width 237 height 40
copy div "Вишневе"
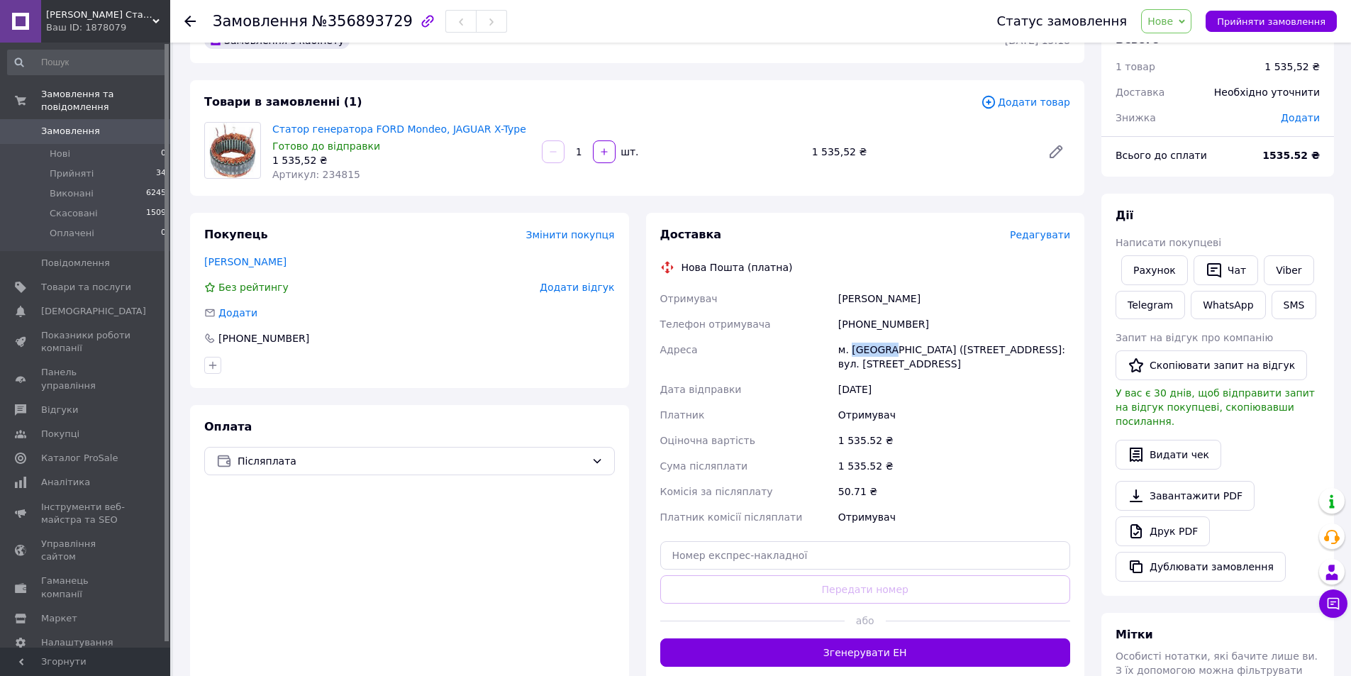
scroll to position [142, 0]
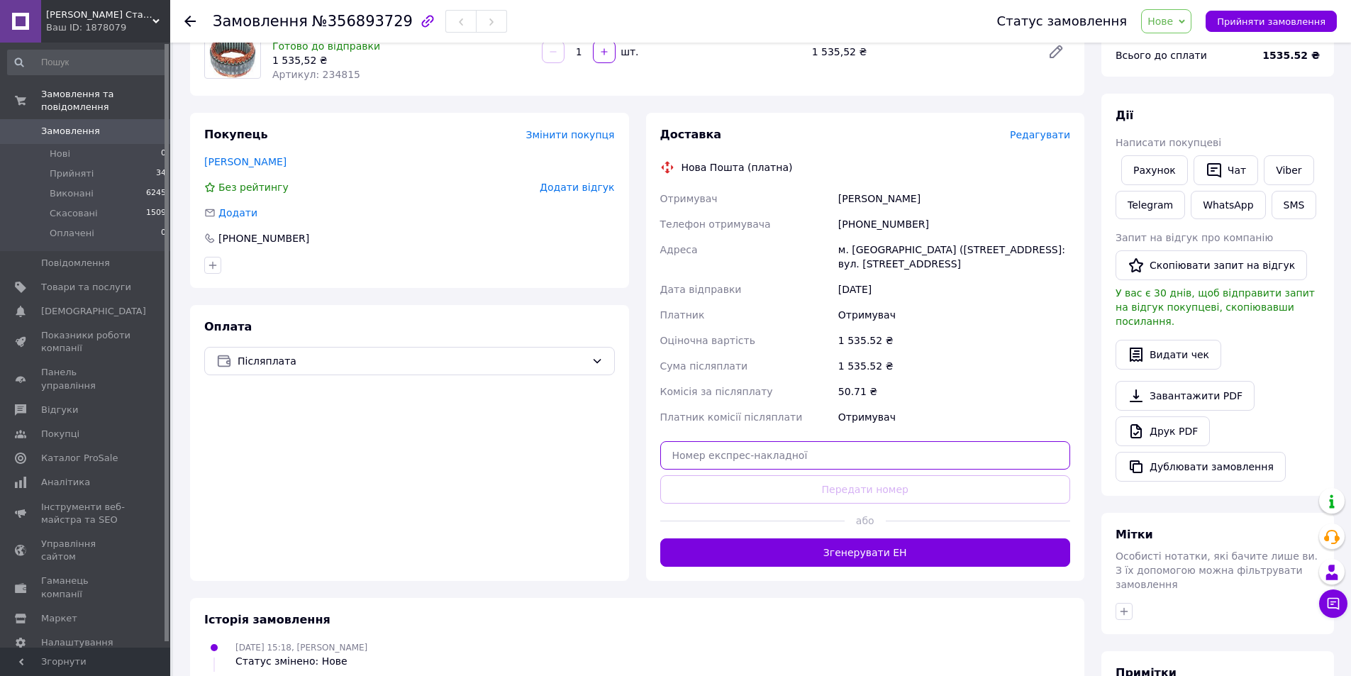
click at [815, 467] on input "text" at bounding box center [865, 455] width 410 height 28
paste input "20451225148637"
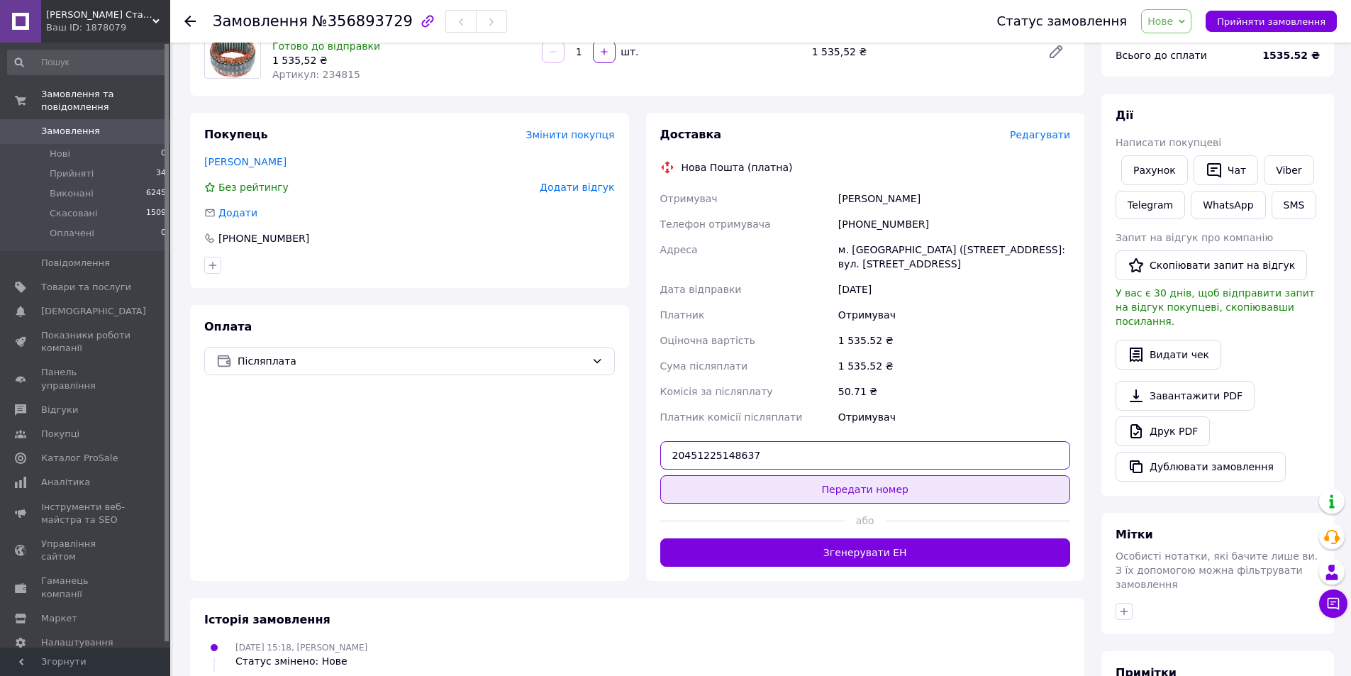
type input "20451225148637"
click at [840, 479] on button "Передати номер" at bounding box center [865, 489] width 410 height 28
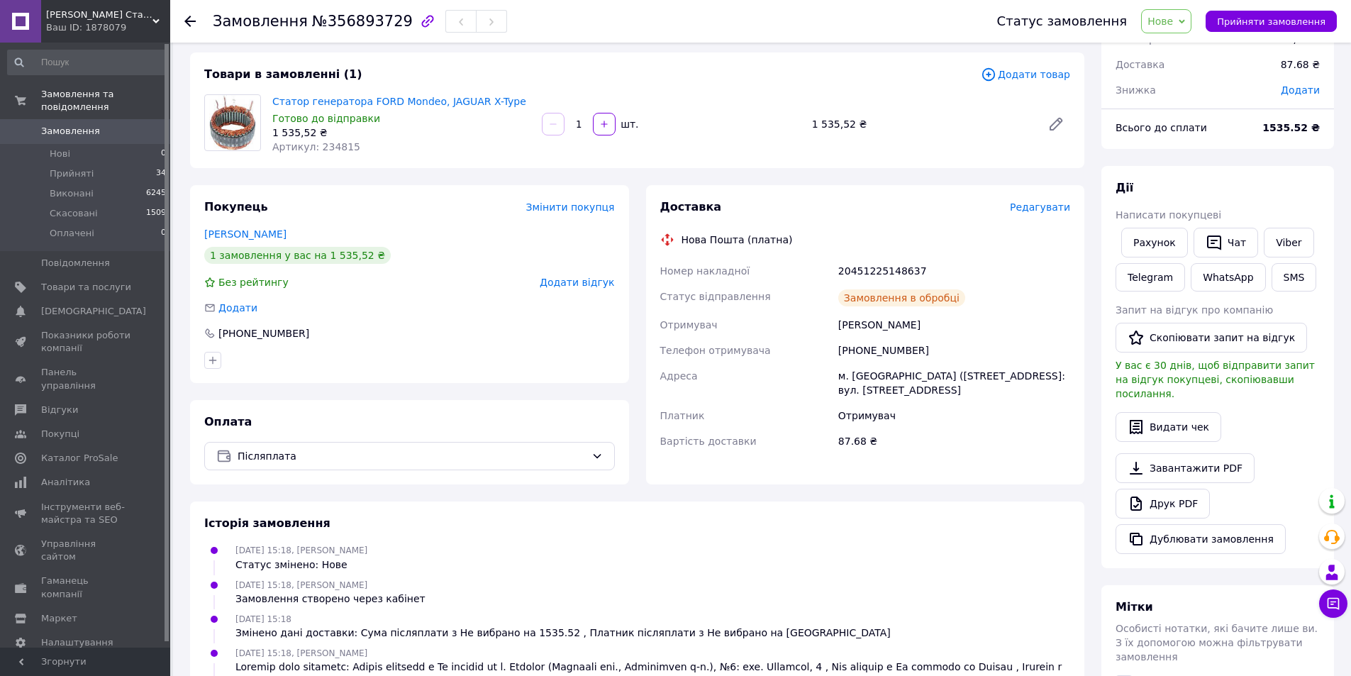
scroll to position [0, 0]
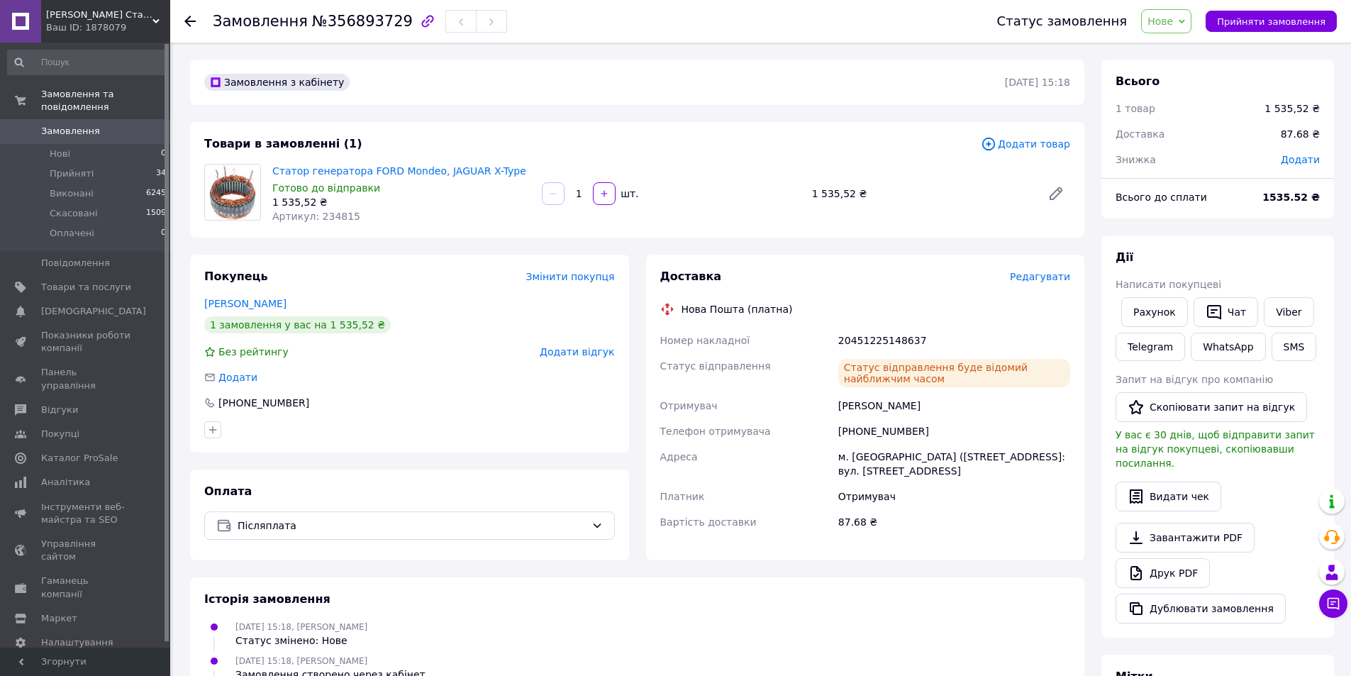
click at [1173, 18] on span "Нове" at bounding box center [1160, 21] width 26 height 11
click at [1188, 52] on li "Прийнято" at bounding box center [1173, 49] width 65 height 21
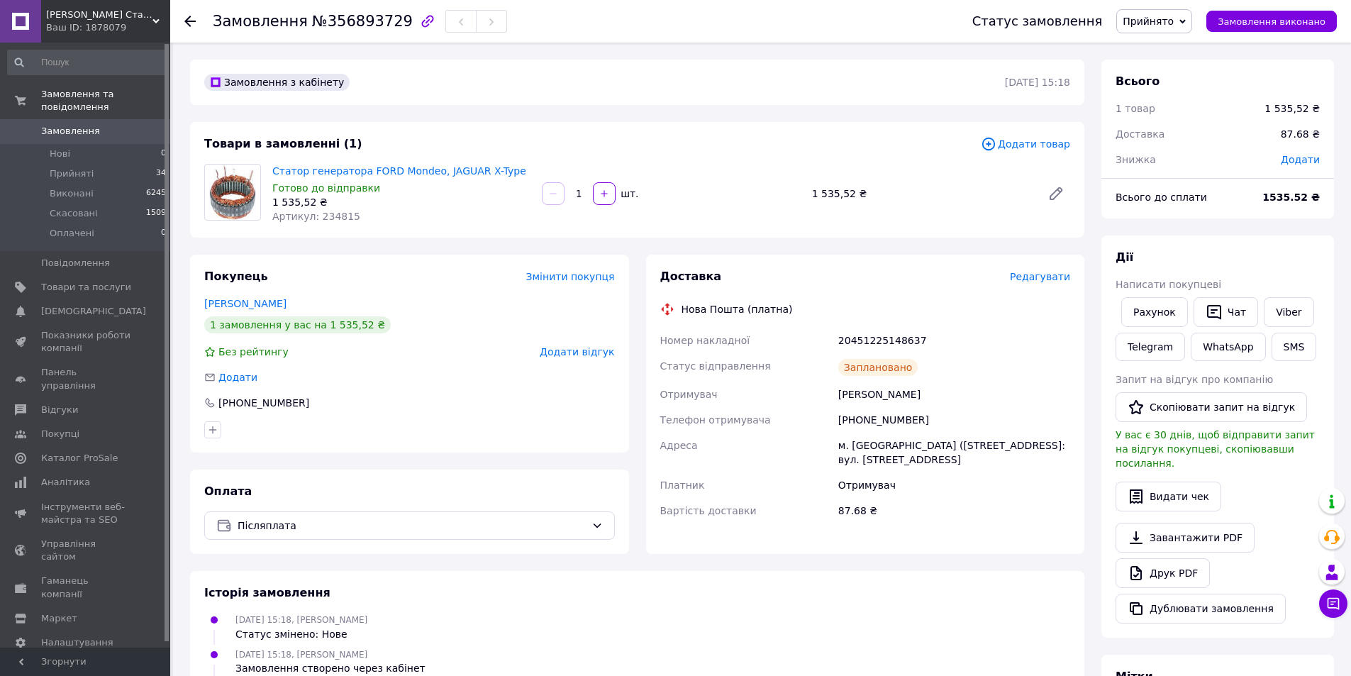
click at [728, 181] on div "1   шт." at bounding box center [670, 193] width 269 height 28
drag, startPoint x: 356, startPoint y: 218, endPoint x: 315, endPoint y: 223, distance: 40.7
click at [315, 223] on div "Артикул: 234815" at bounding box center [401, 216] width 258 height 14
copy span "234815"
